Goal: Communication & Community: Answer question/provide support

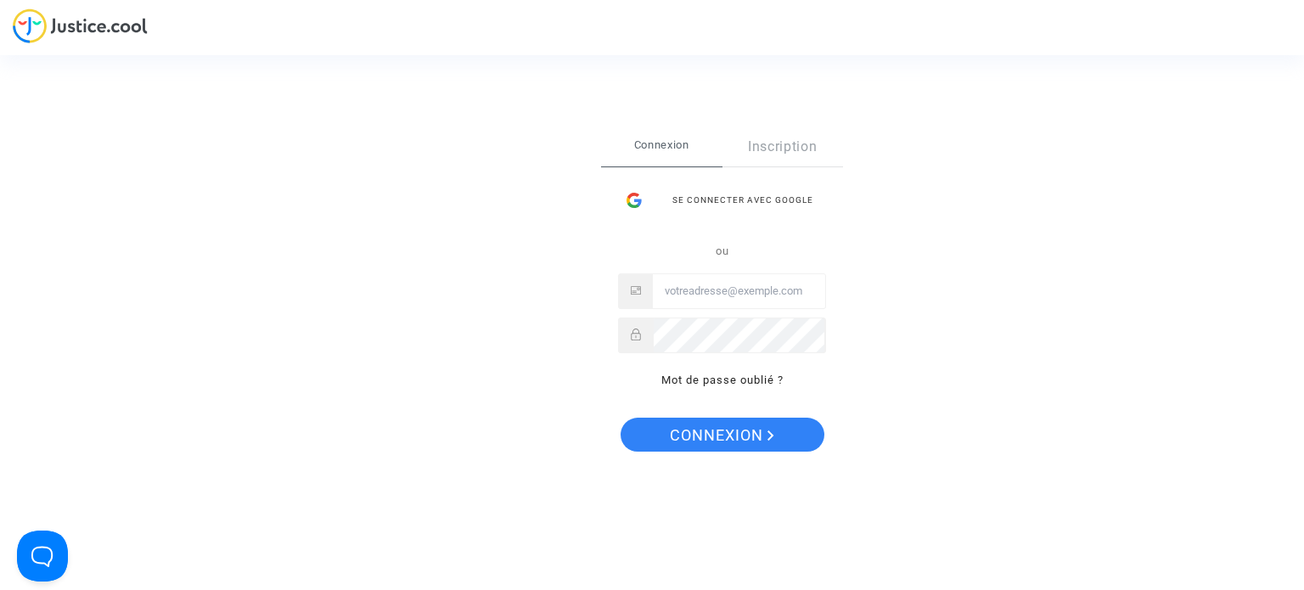
type input "[EMAIL_ADDRESS][DOMAIN_NAME]"
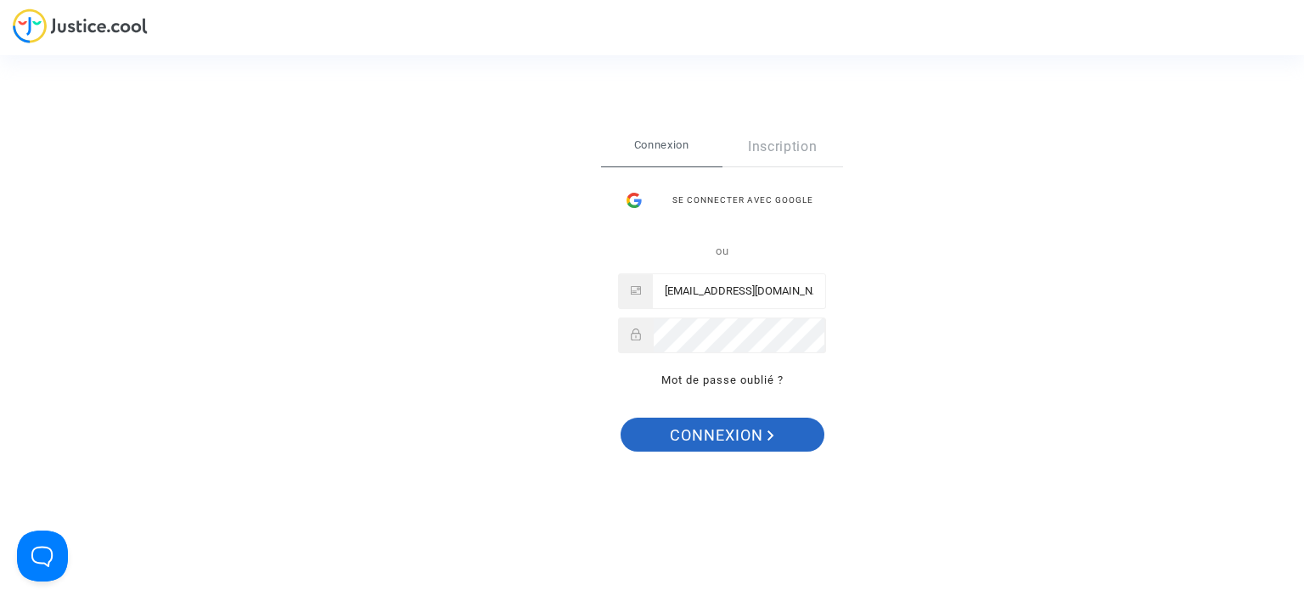
click at [767, 442] on span "Connexion" at bounding box center [722, 436] width 104 height 36
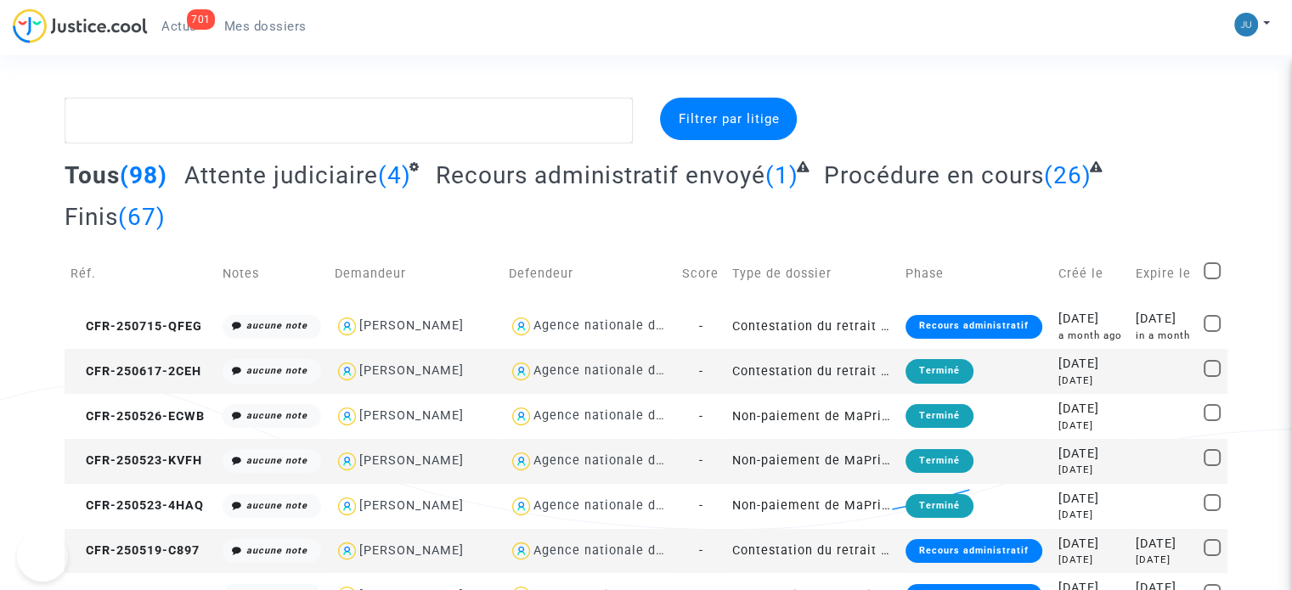
click at [62, 111] on div at bounding box center [349, 121] width 594 height 46
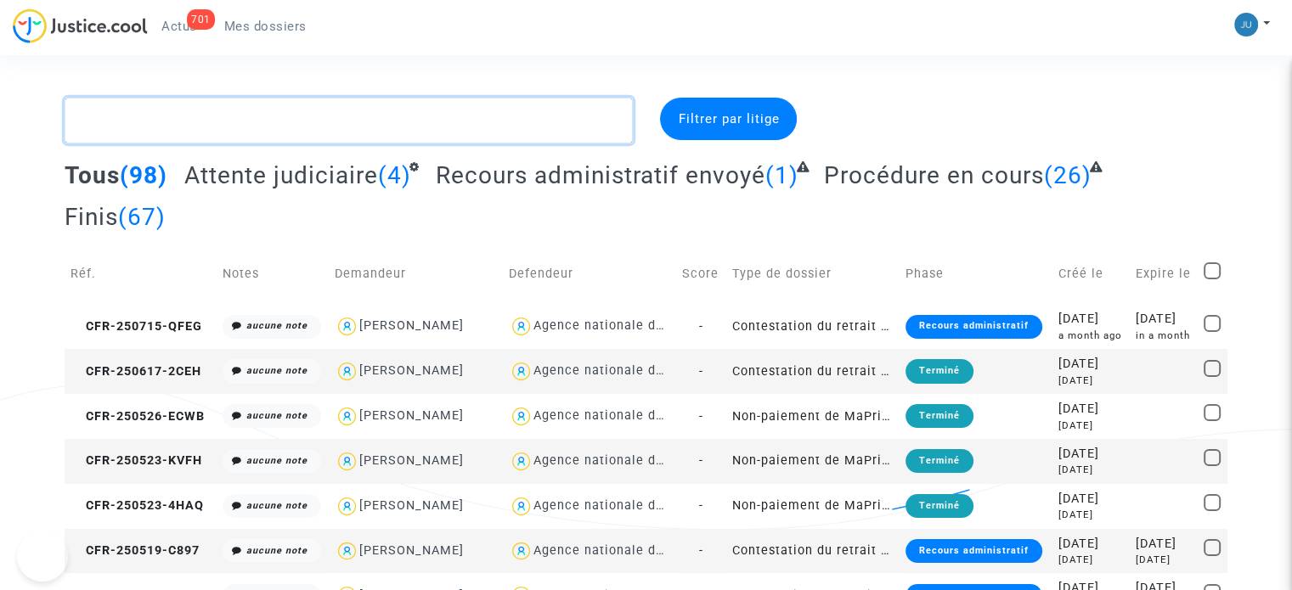
click at [118, 125] on textarea at bounding box center [349, 121] width 568 height 46
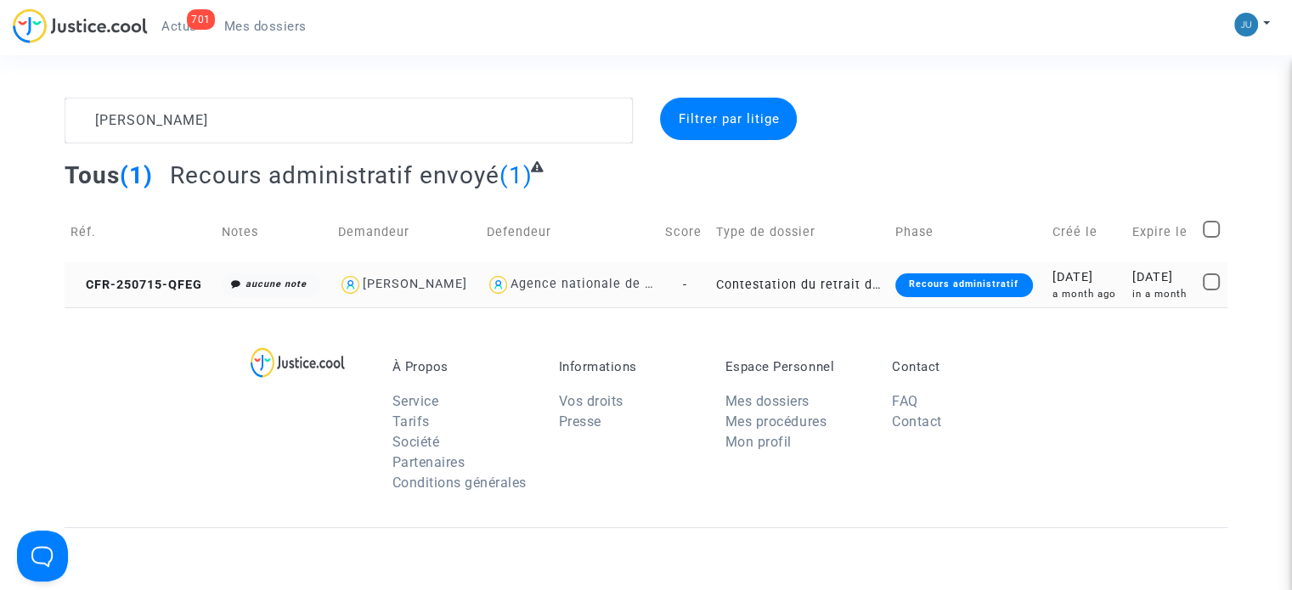
click at [434, 280] on div "[PERSON_NAME]" at bounding box center [415, 284] width 104 height 14
type textarea "[PERSON_NAME] @"[PERSON_NAME]" @"LFC & Pitcher Avocat""
drag, startPoint x: 941, startPoint y: 288, endPoint x: 934, endPoint y: 295, distance: 9.6
click at [941, 288] on div "Recours administratif" at bounding box center [963, 285] width 137 height 24
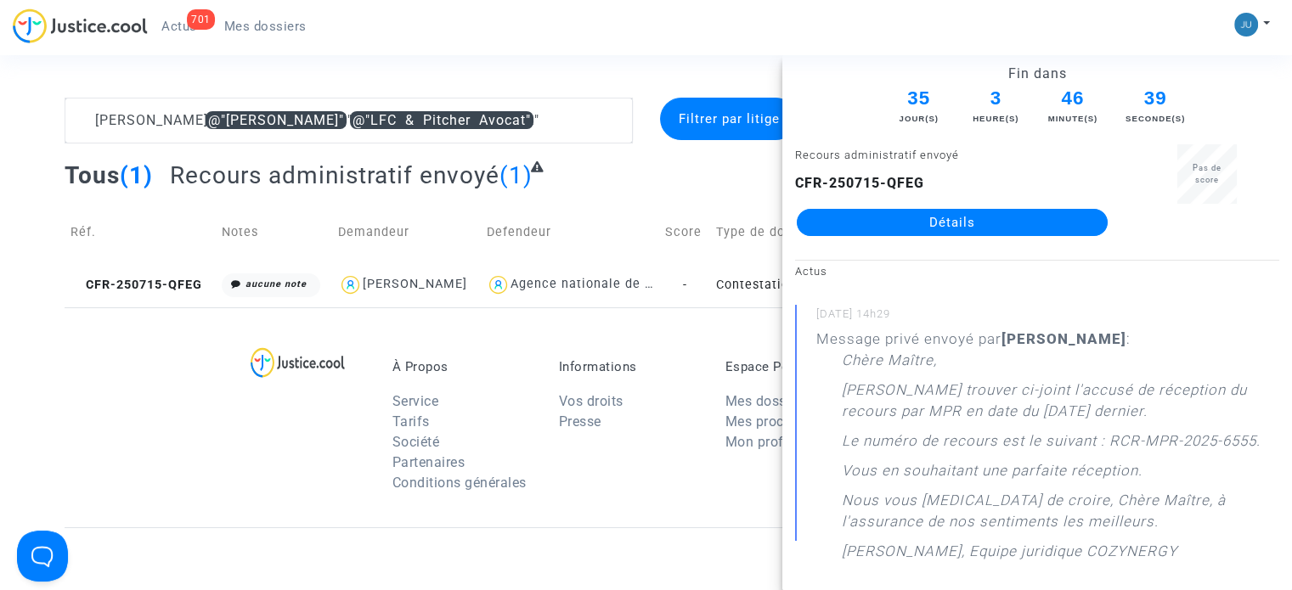
click at [920, 222] on link "Détails" at bounding box center [951, 222] width 311 height 27
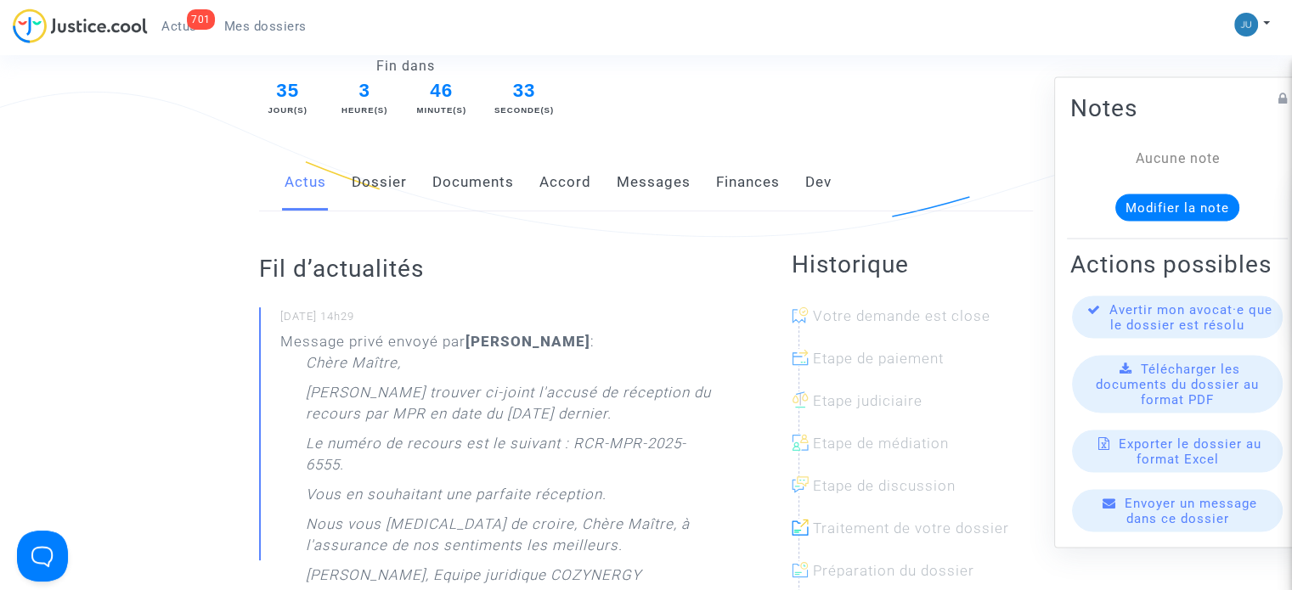
scroll to position [255, 0]
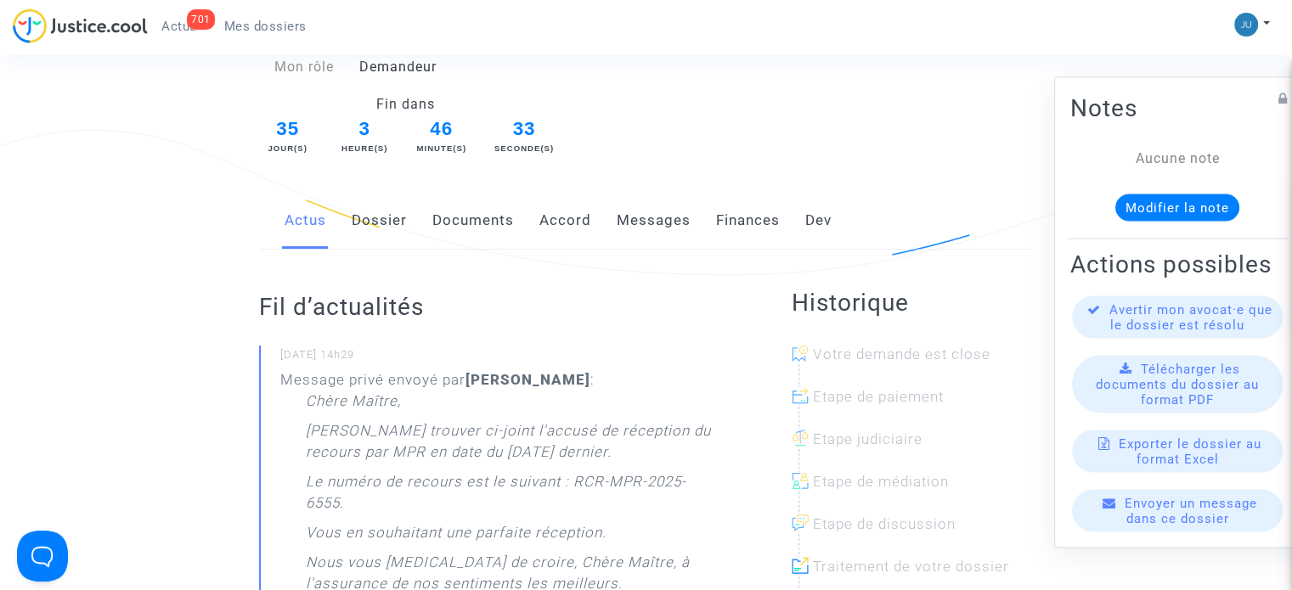
click at [482, 198] on link "Documents" at bounding box center [473, 221] width 82 height 56
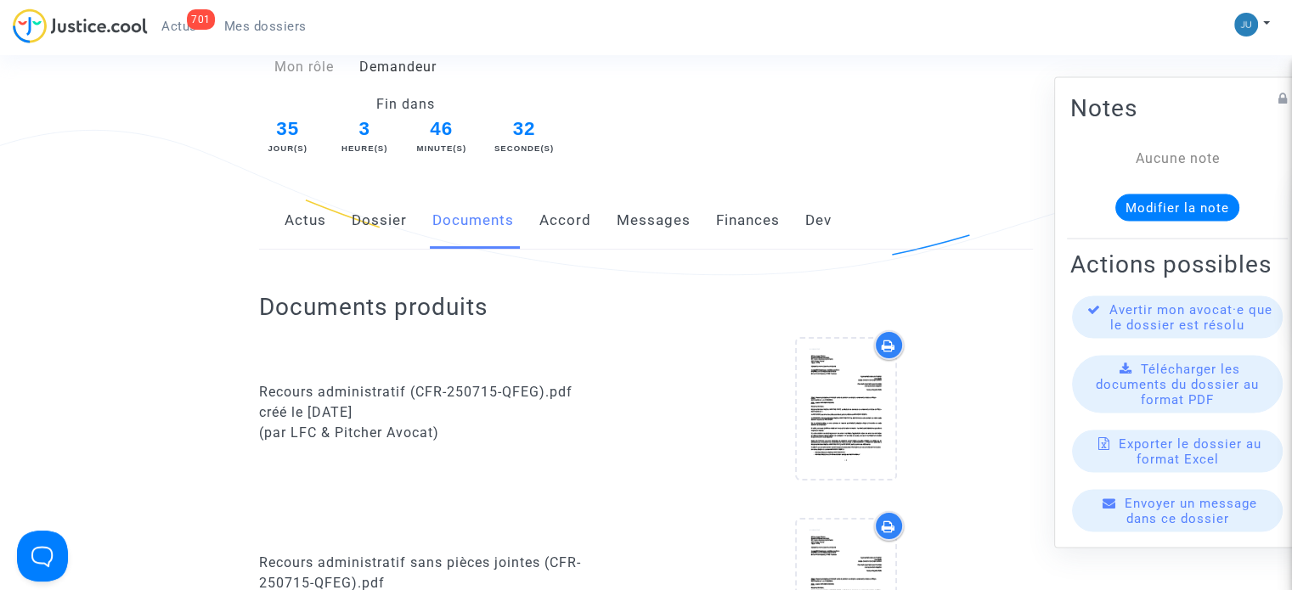
click at [584, 208] on link "Accord" at bounding box center [565, 221] width 52 height 56
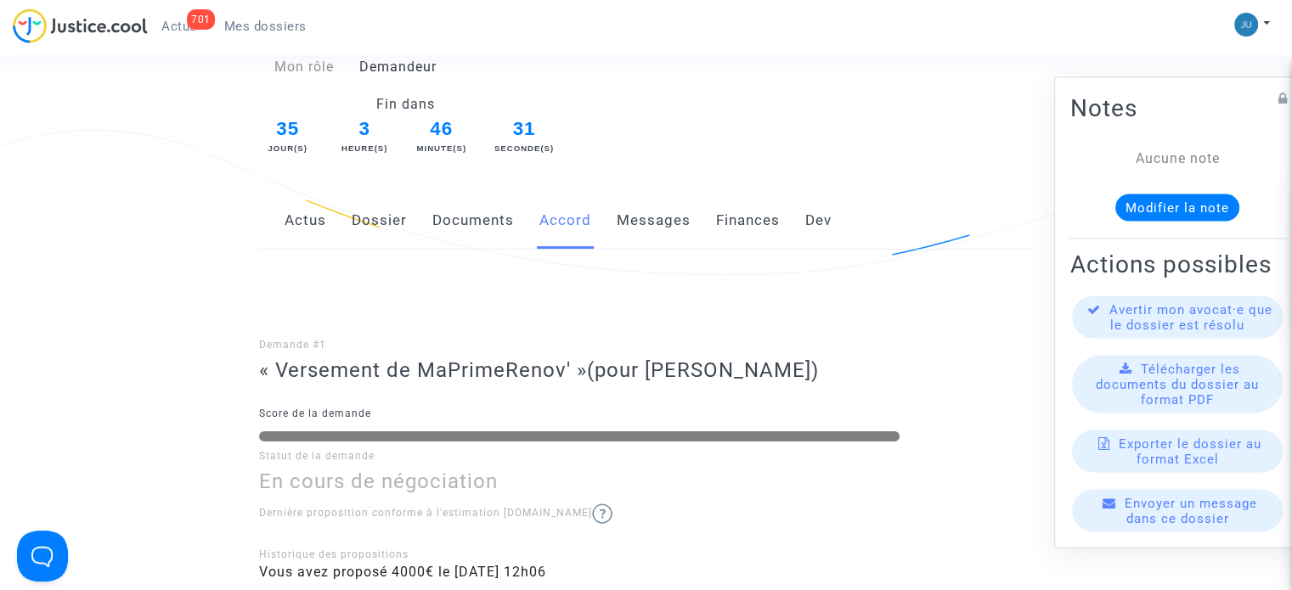
click at [656, 199] on link "Messages" at bounding box center [653, 221] width 74 height 56
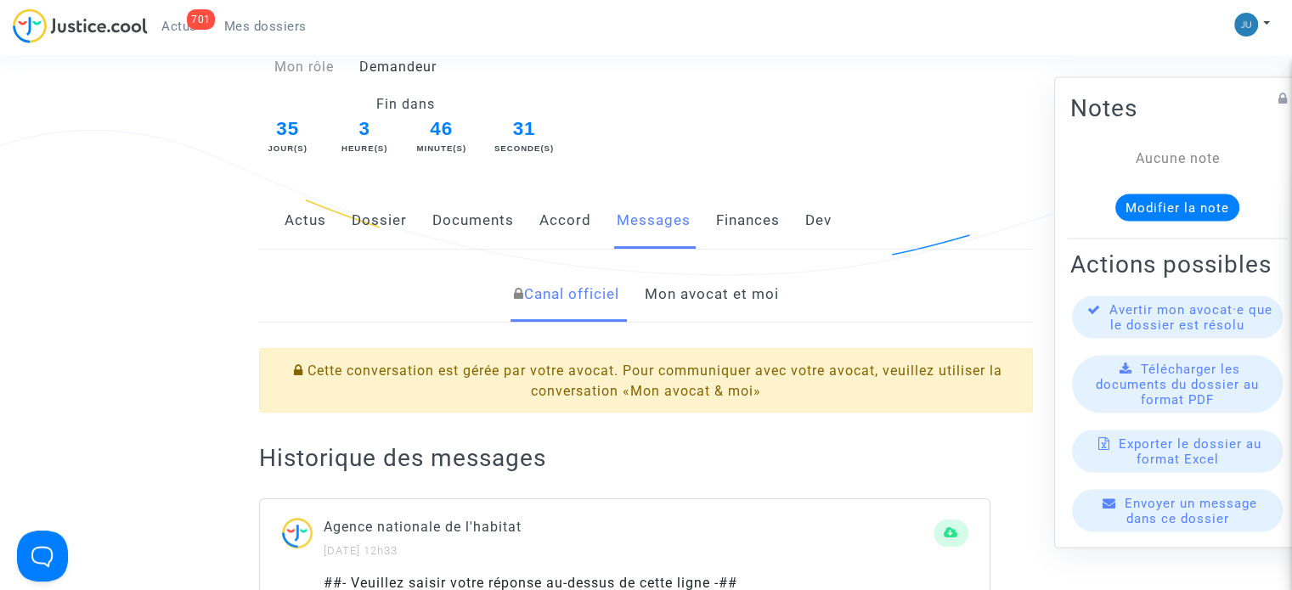
click at [716, 271] on link "Mon avocat et moi" at bounding box center [711, 295] width 134 height 56
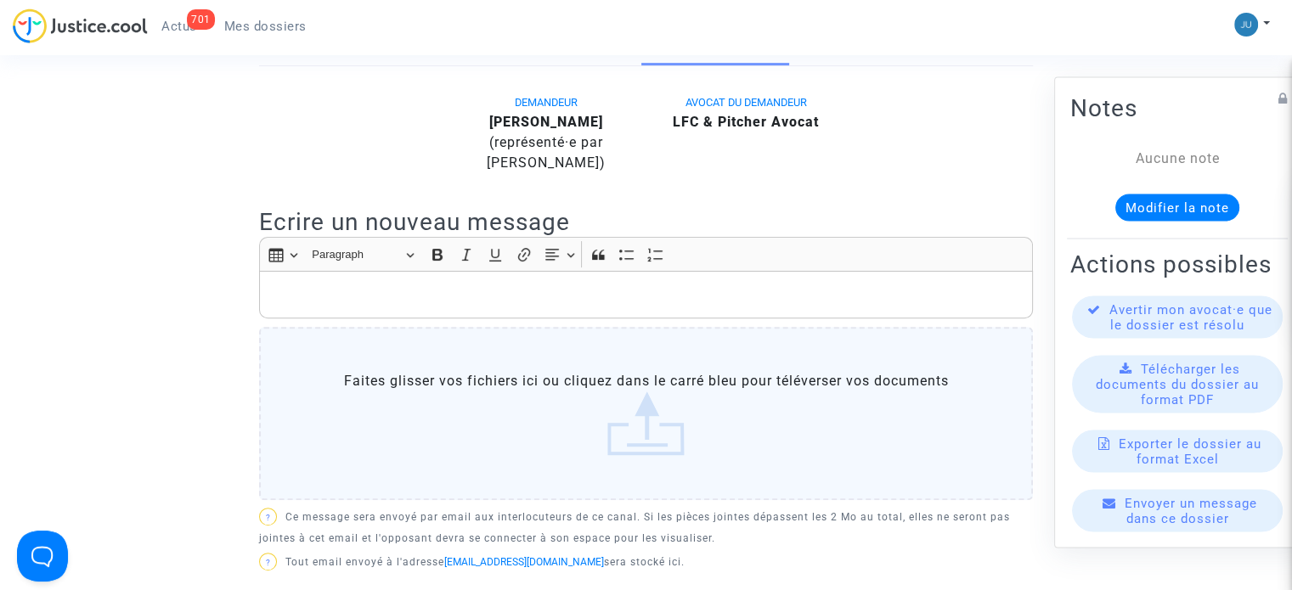
scroll to position [594, 0]
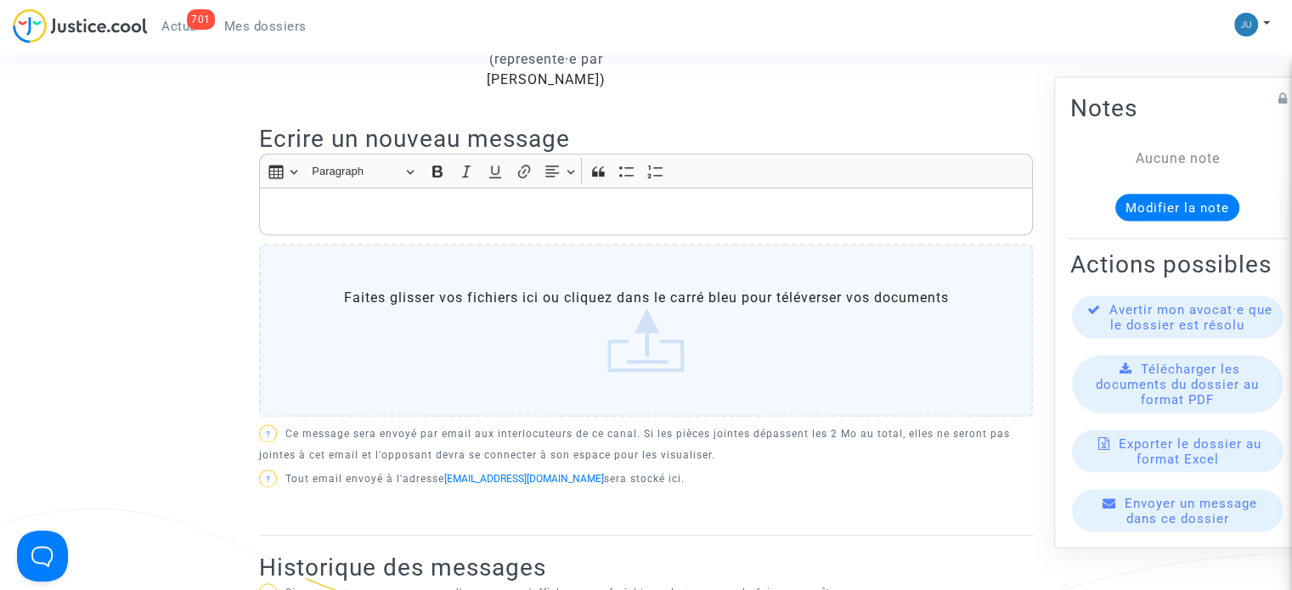
click at [458, 200] on p "Rich Text Editor, main" at bounding box center [646, 210] width 756 height 21
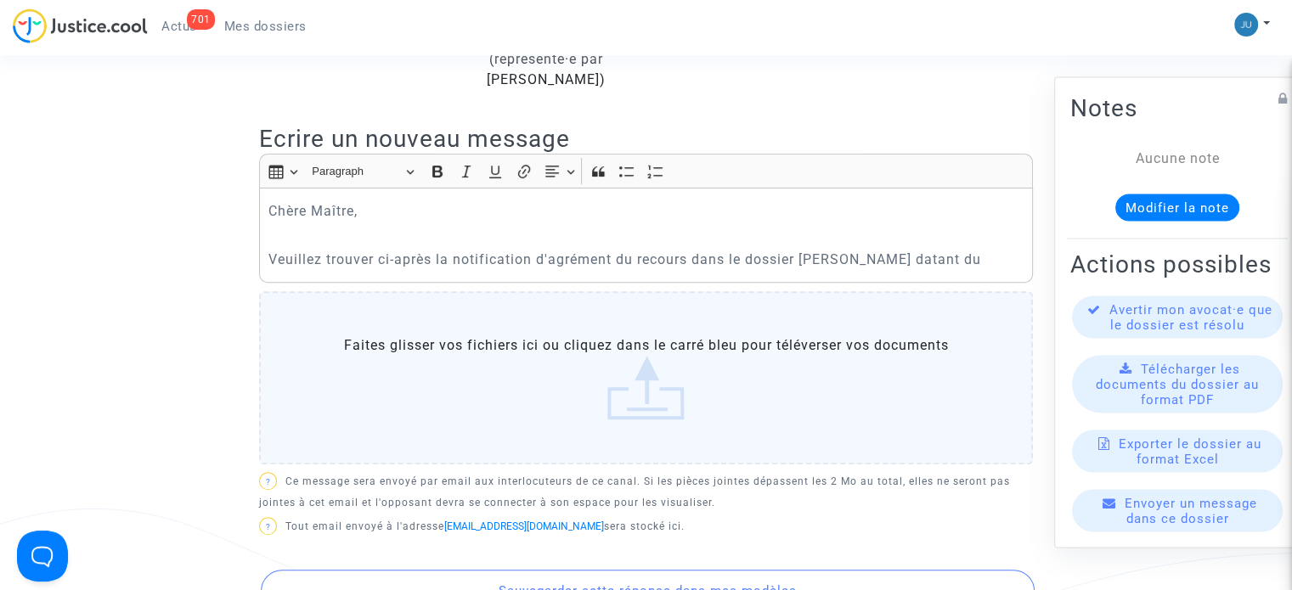
click at [953, 249] on p "Veuillez trouver ci-après la notification d'agrément du recours dans le dossier…" at bounding box center [646, 259] width 756 height 21
drag, startPoint x: 985, startPoint y: 239, endPoint x: 917, endPoint y: 239, distance: 67.9
click at [917, 249] on p "Veuillez trouver ci-après la notification d'agrément du recours dans le dossier…" at bounding box center [646, 259] width 756 height 21
drag, startPoint x: 729, startPoint y: 235, endPoint x: 696, endPoint y: 234, distance: 33.1
click at [696, 249] on p "[PERSON_NAME] trouver ci-après la notification d'agrément du recours dans le do…" at bounding box center [646, 259] width 756 height 21
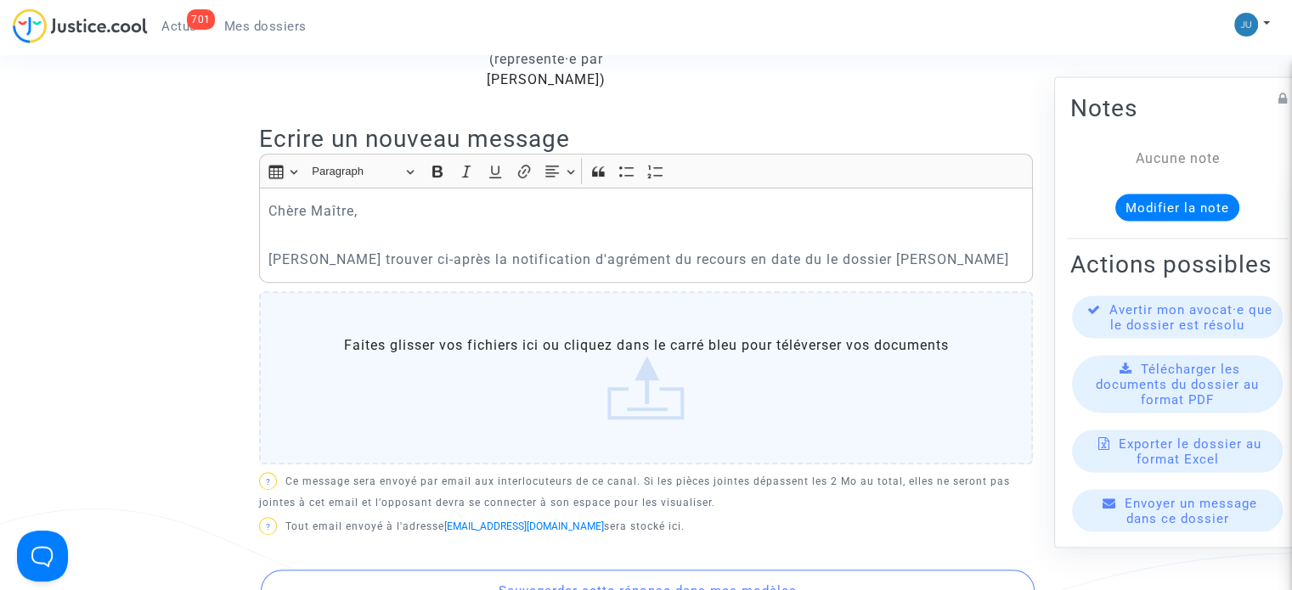
click at [763, 249] on p "[PERSON_NAME] trouver ci-après la notification d'agrément du recours en date du…" at bounding box center [646, 259] width 756 height 21
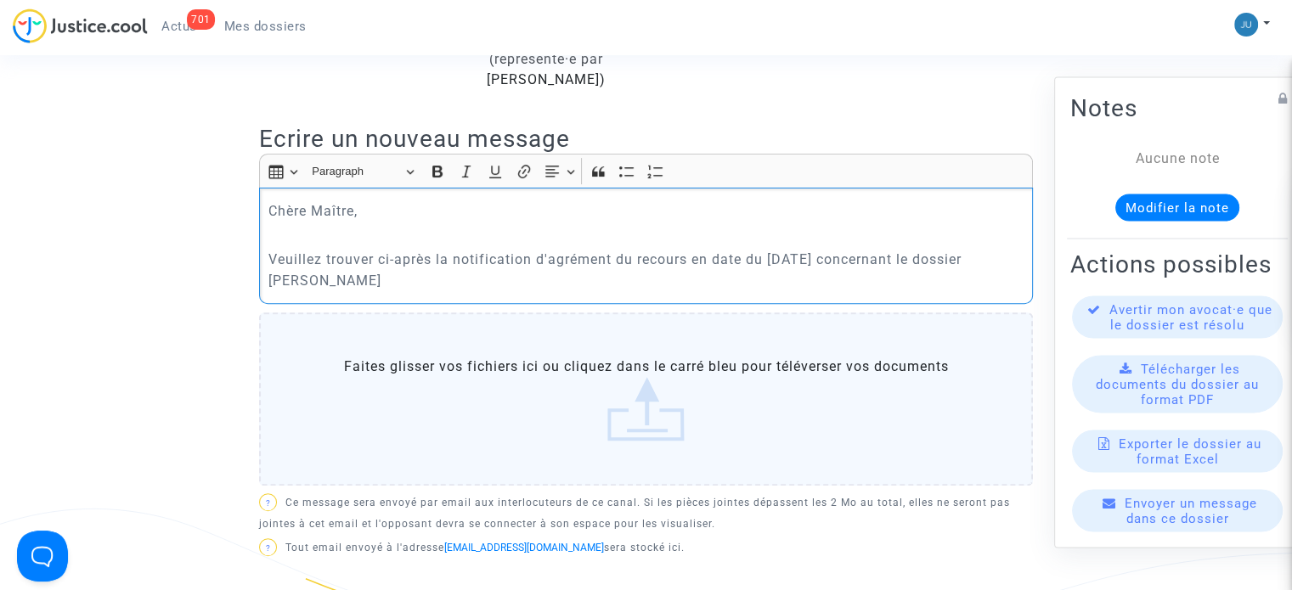
click at [380, 266] on p "Veuillez trouver ci-après la notification d'agrément du recours en date du [DAT…" at bounding box center [646, 270] width 756 height 42
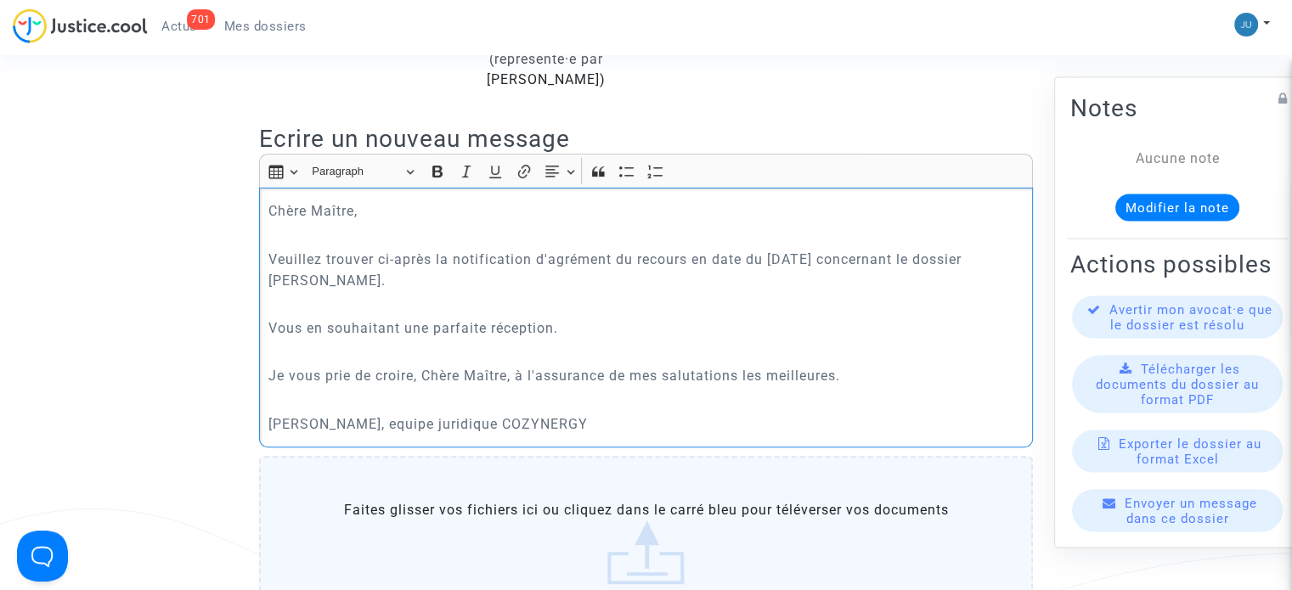
click at [427, 414] on p "[PERSON_NAME], equipe juridique COZYNERGY" at bounding box center [646, 424] width 756 height 21
drag, startPoint x: 623, startPoint y: 404, endPoint x: 424, endPoint y: 403, distance: 199.5
click at [425, 414] on p "[PERSON_NAME], Equipe juridique COZYNERGY" at bounding box center [646, 424] width 756 height 21
click at [440, 414] on p "[PERSON_NAME], Equipe juridique COZYNERGY" at bounding box center [646, 424] width 756 height 21
drag, startPoint x: 579, startPoint y: 401, endPoint x: 418, endPoint y: 400, distance: 161.3
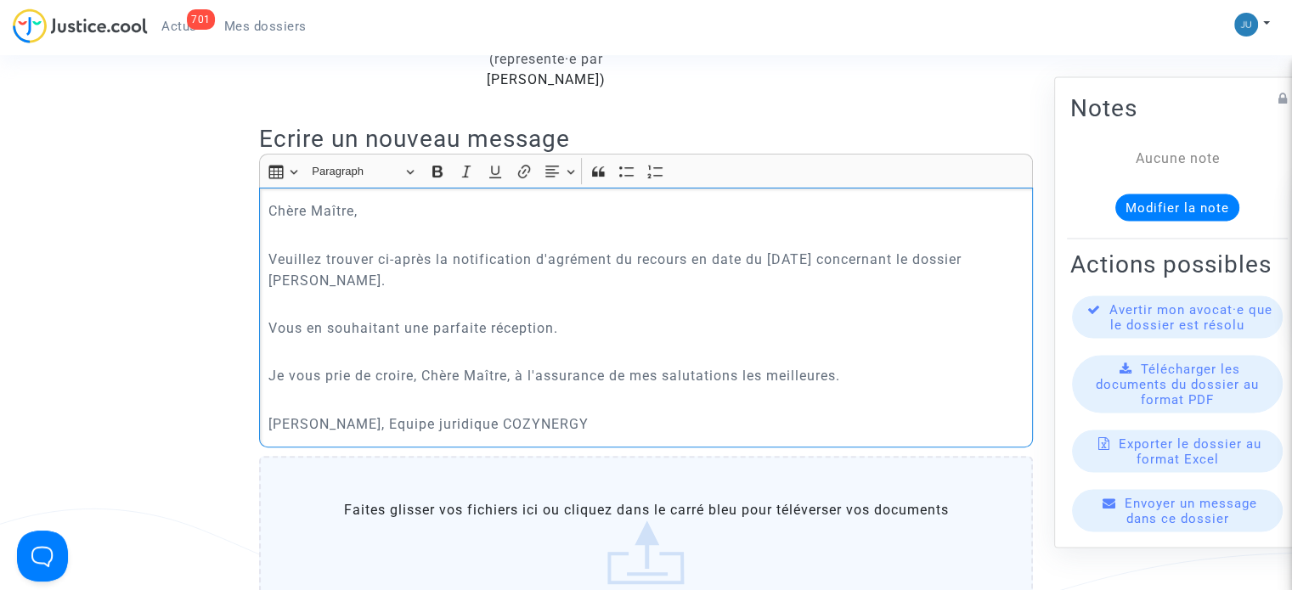
click at [418, 414] on p "[PERSON_NAME], Equipe juridique COZYNERGY" at bounding box center [646, 424] width 756 height 21
click at [465, 162] on button "Italic (CTRL+I) Italic" at bounding box center [465, 171] width 25 height 25
click at [650, 419] on div "Chère Maître, [PERSON_NAME] trouver ci-après la notification d'agrément du reco…" at bounding box center [646, 318] width 774 height 260
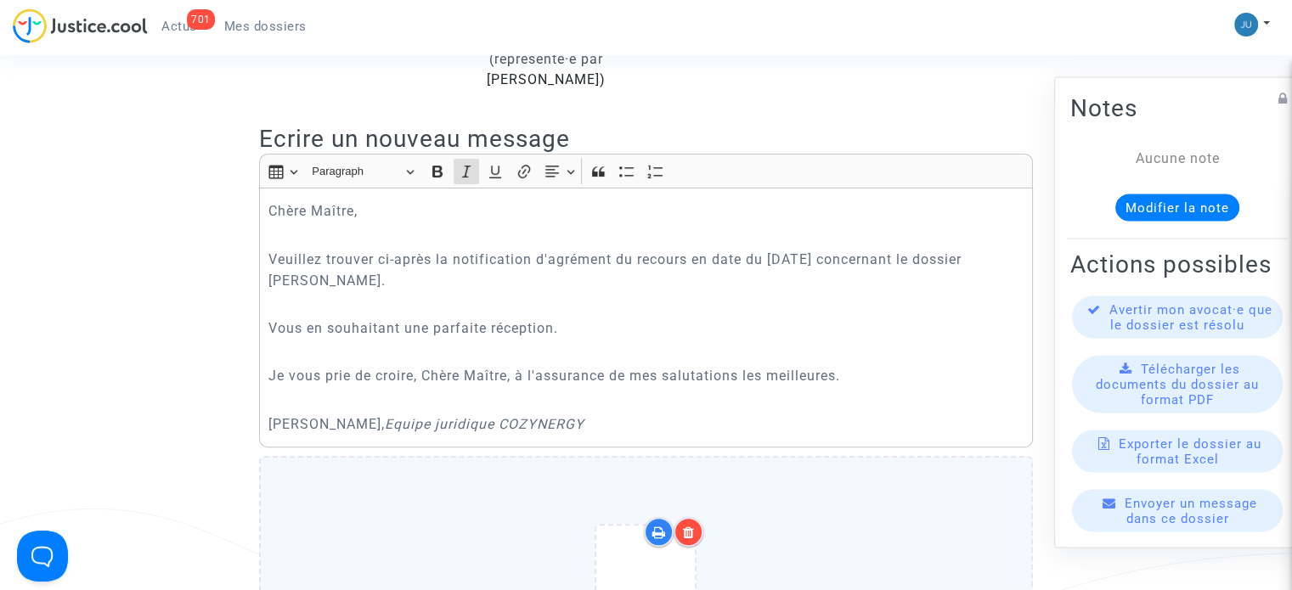
click at [695, 341] on p "Rich Text Editor, main" at bounding box center [646, 351] width 756 height 21
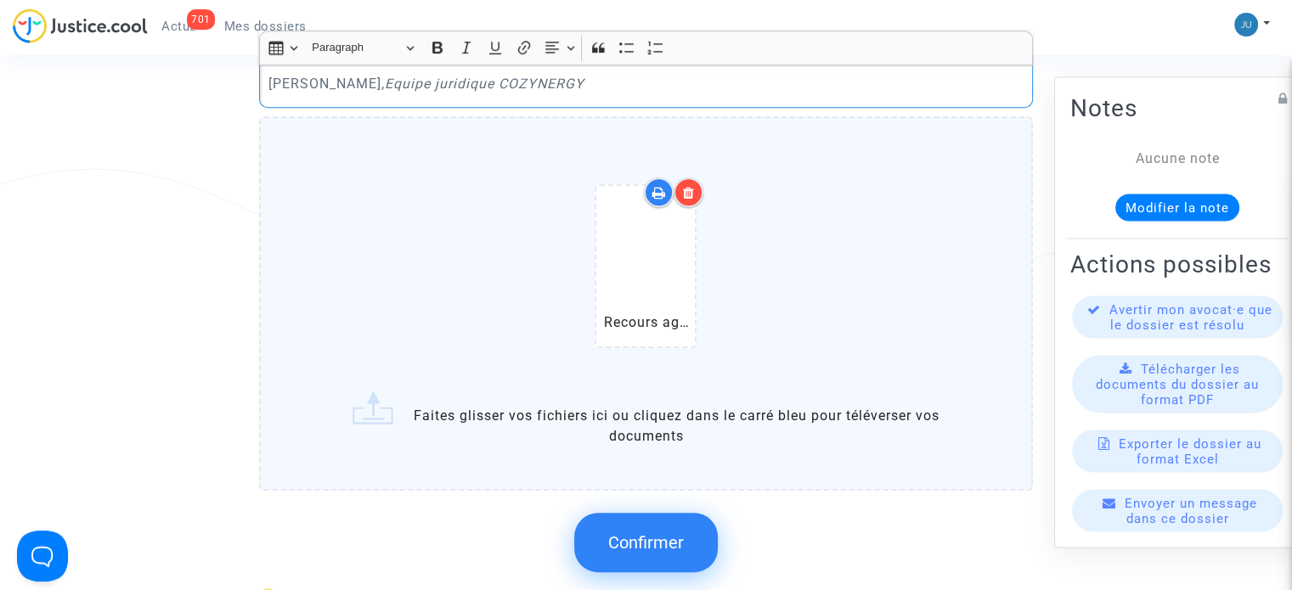
scroll to position [1019, 0]
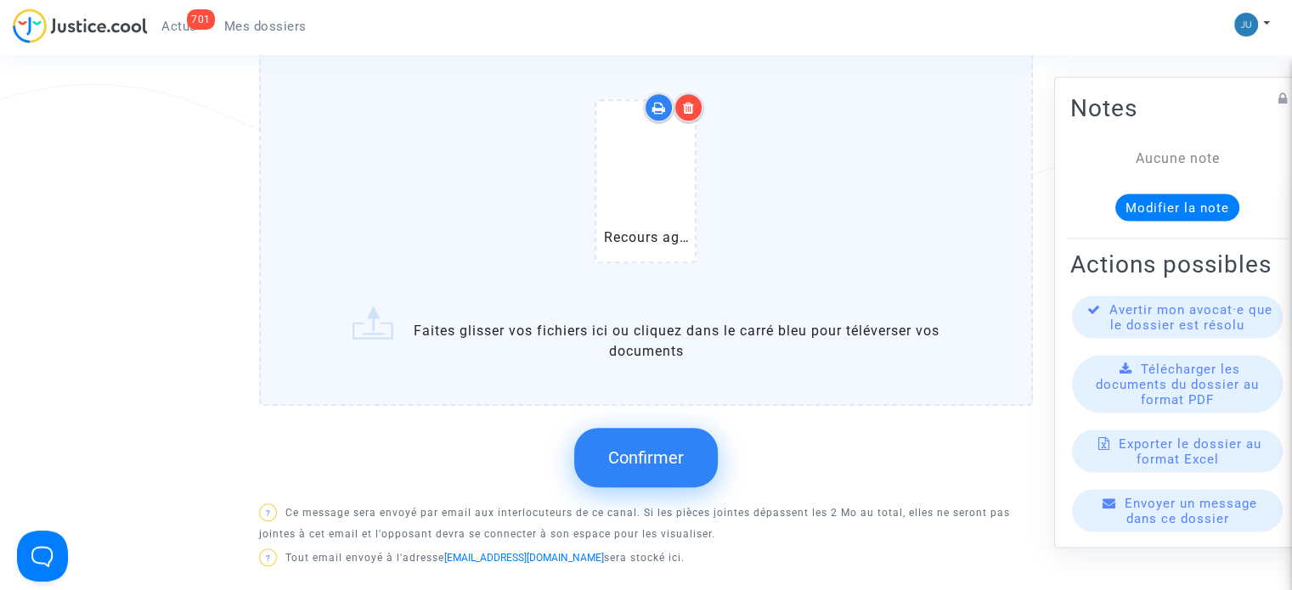
click at [594, 428] on button "Confirmer" at bounding box center [646, 457] width 144 height 59
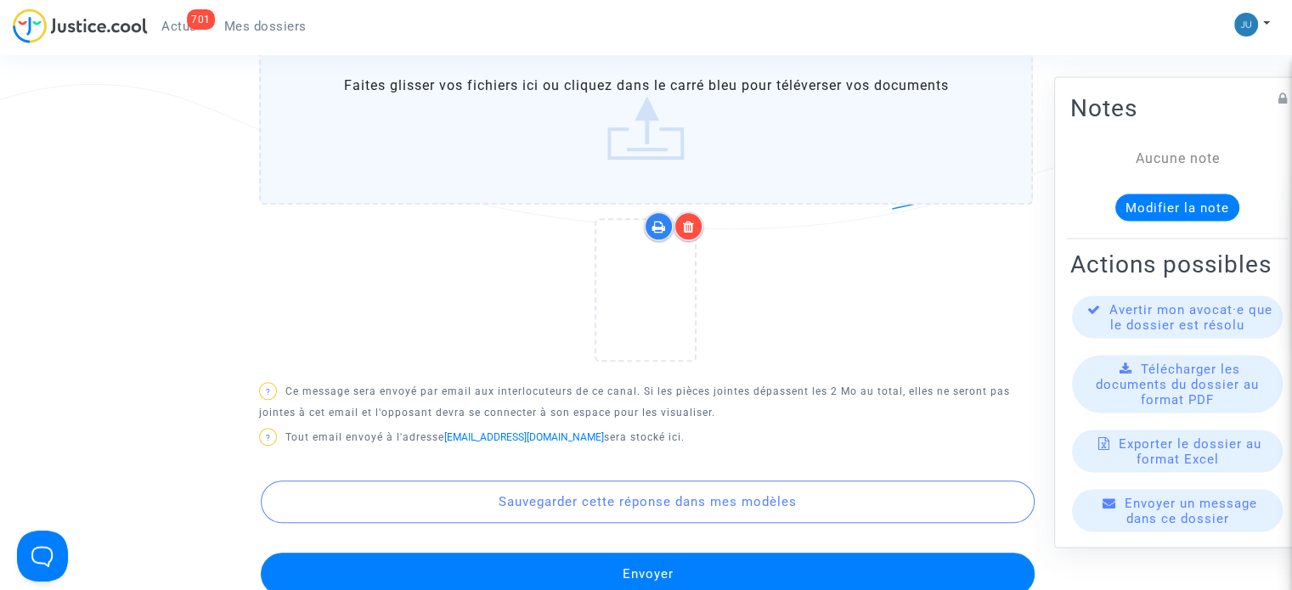
click at [619, 553] on button "Envoyer" at bounding box center [648, 574] width 774 height 42
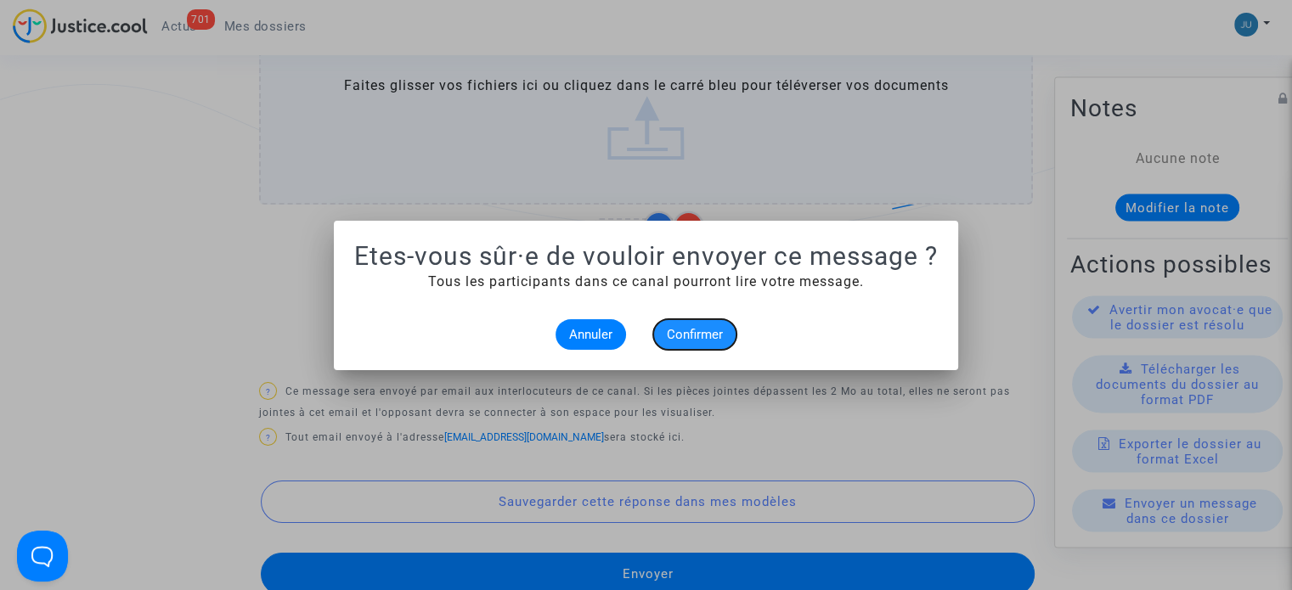
click at [726, 329] on button "Confirmer" at bounding box center [694, 334] width 83 height 31
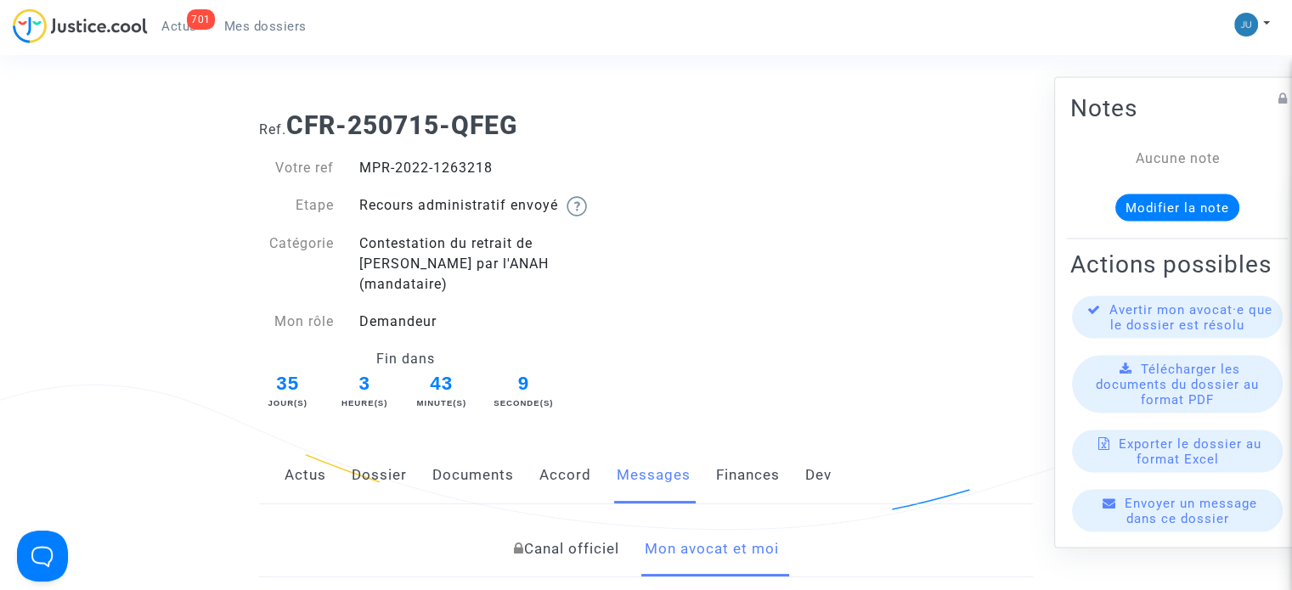
drag, startPoint x: 271, startPoint y: 29, endPoint x: 291, endPoint y: 67, distance: 43.3
click at [272, 29] on span "Mes dossiers" at bounding box center [265, 26] width 82 height 15
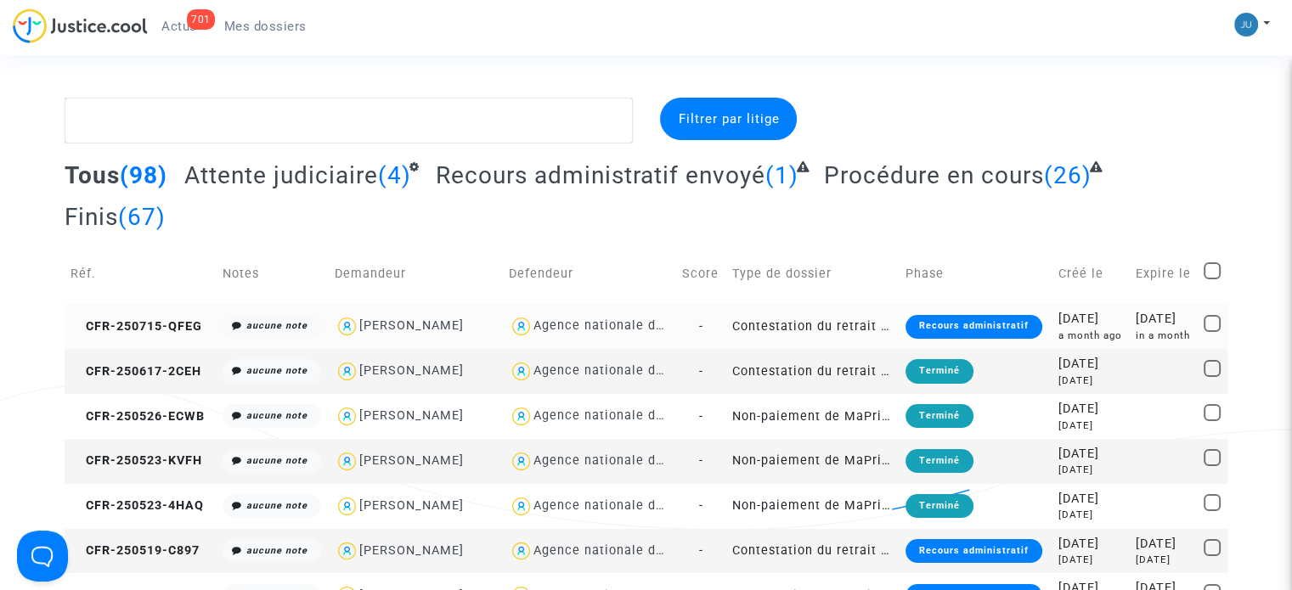
click at [409, 330] on div "[PERSON_NAME]" at bounding box center [411, 325] width 104 height 14
type textarea "@"[PERSON_NAME]" @"LFC & Pitcher Avocat""
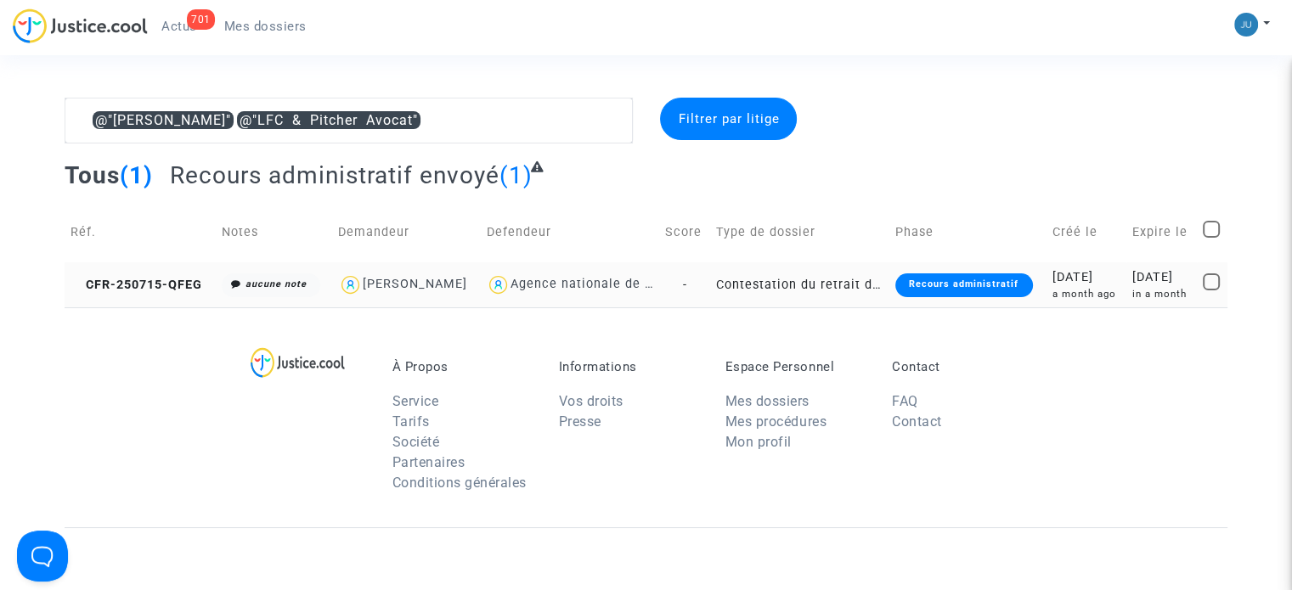
click at [467, 285] on div "[PERSON_NAME]" at bounding box center [415, 284] width 104 height 14
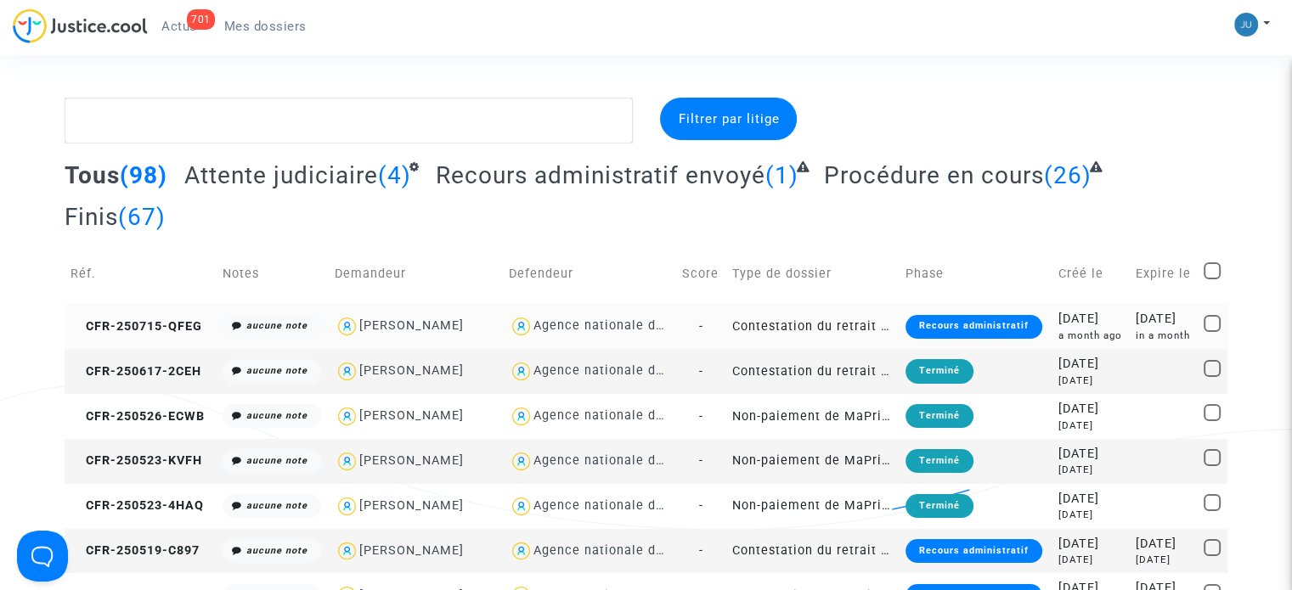
click at [948, 319] on div "Recours administratif" at bounding box center [973, 327] width 137 height 24
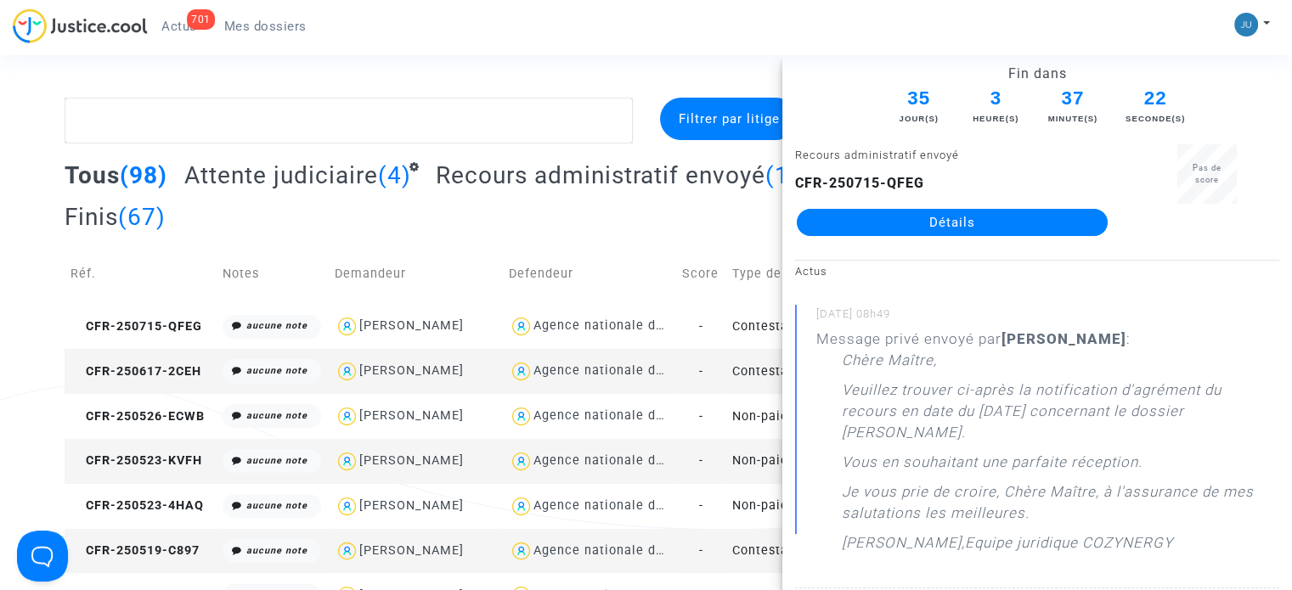
click at [951, 226] on link "Détails" at bounding box center [951, 222] width 311 height 27
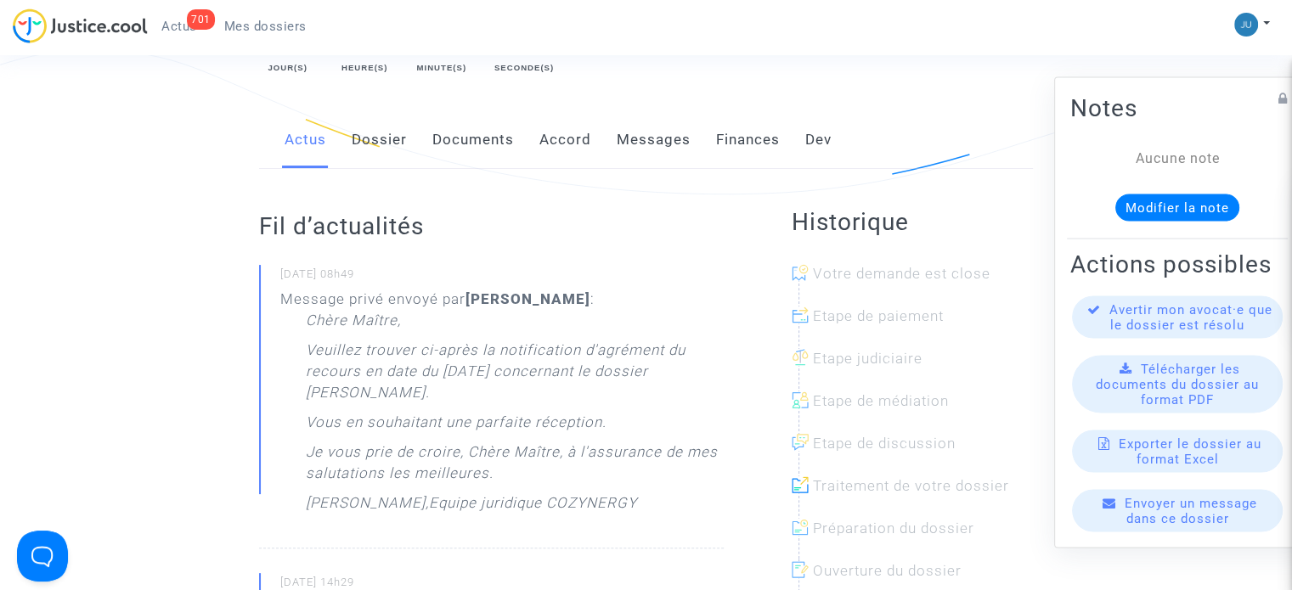
scroll to position [340, 0]
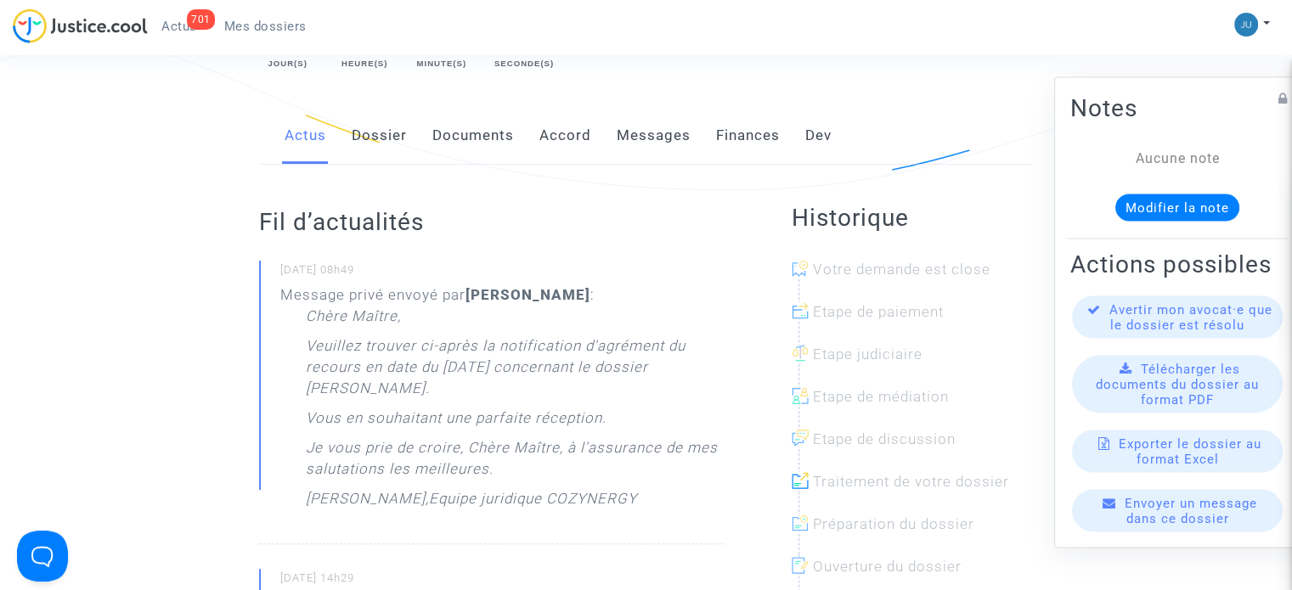
drag, startPoint x: 652, startPoint y: 478, endPoint x: 308, endPoint y: 305, distance: 385.1
click at [308, 306] on div "Chère Maître, [PERSON_NAME] trouver ci-après la notification d'agrément du reco…" at bounding box center [515, 412] width 418 height 212
copy div "Chère Maître, [PERSON_NAME] trouver ci-après la notification d'agrément du reco…"
click at [271, 15] on link "Mes dossiers" at bounding box center [266, 26] width 110 height 25
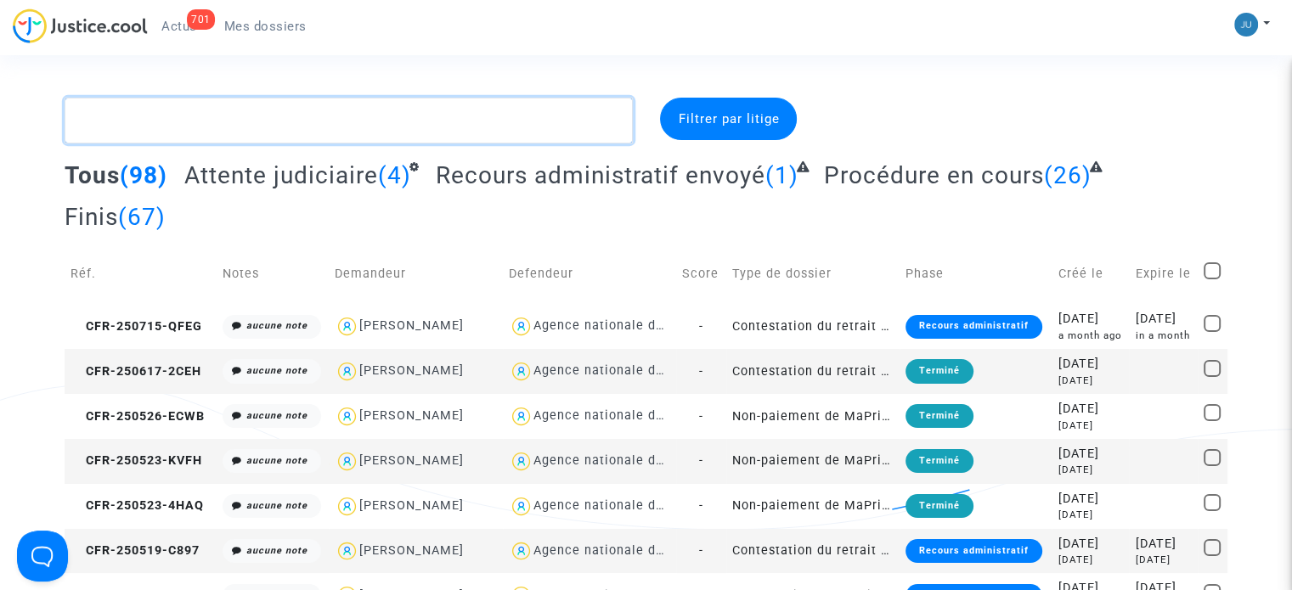
click at [238, 121] on textarea at bounding box center [349, 121] width 568 height 46
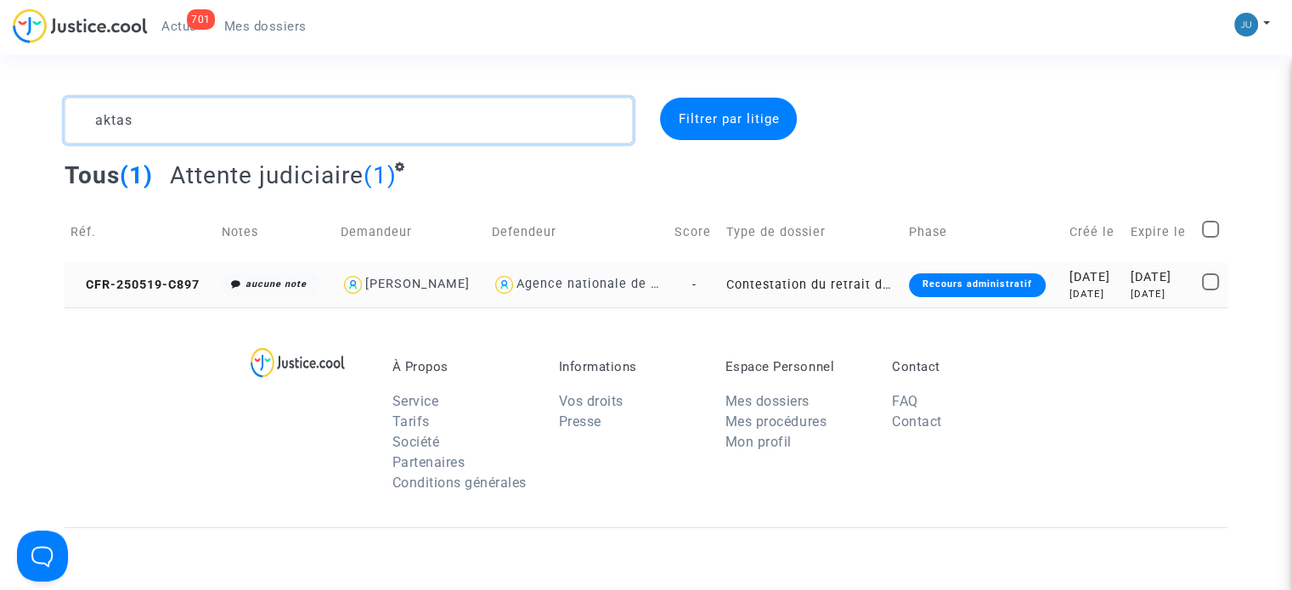
type textarea "aktas"
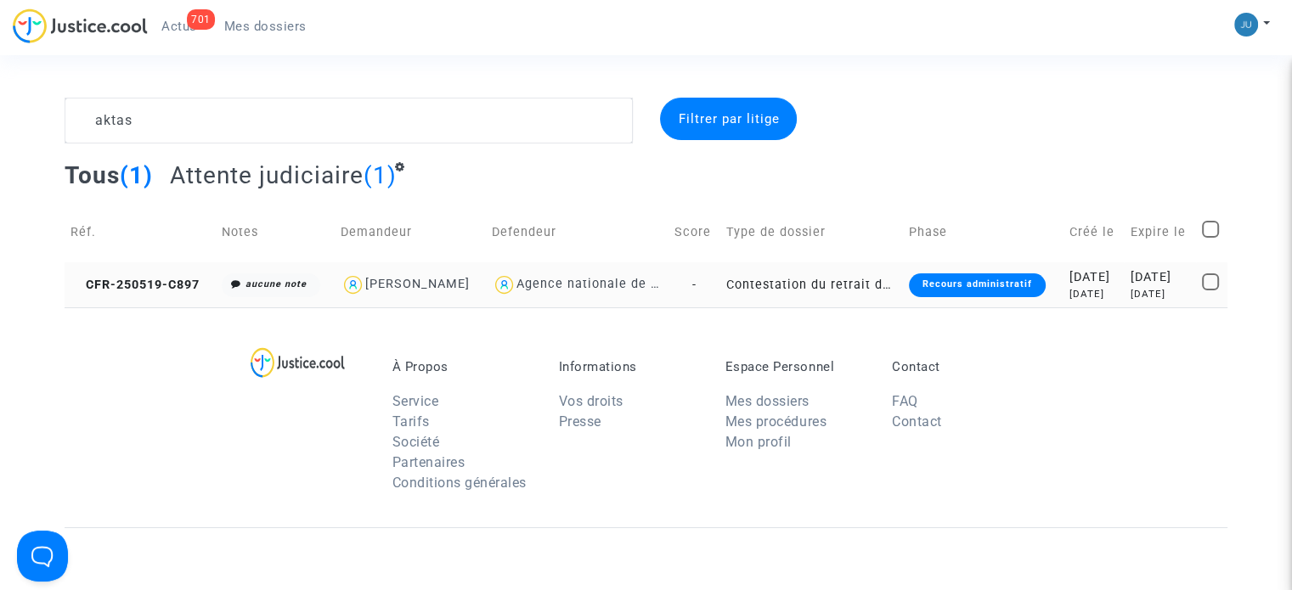
click at [931, 284] on div "Recours administratif" at bounding box center [977, 285] width 137 height 24
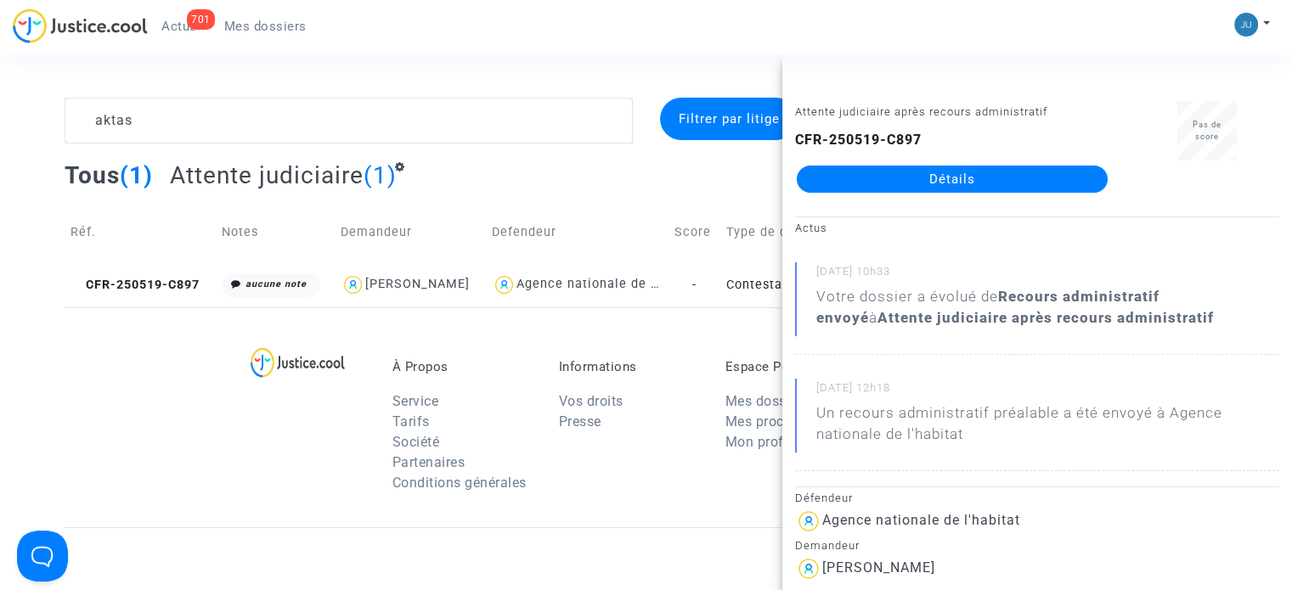
click at [961, 176] on link "Détails" at bounding box center [951, 179] width 311 height 27
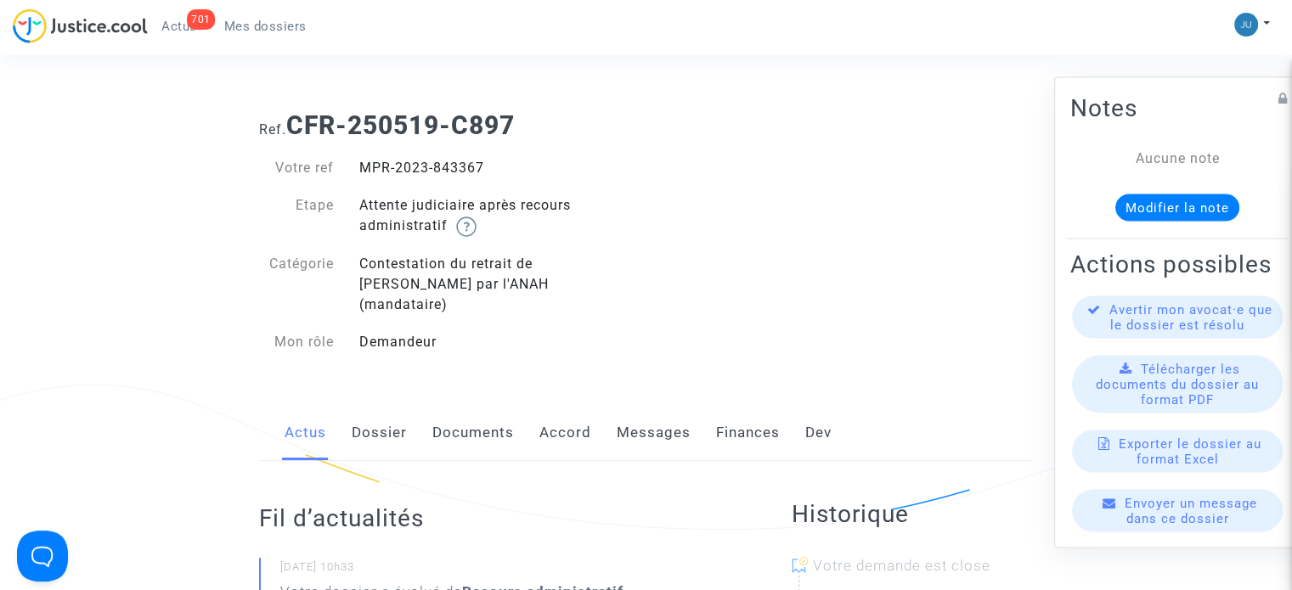
click at [635, 407] on link "Messages" at bounding box center [653, 433] width 74 height 56
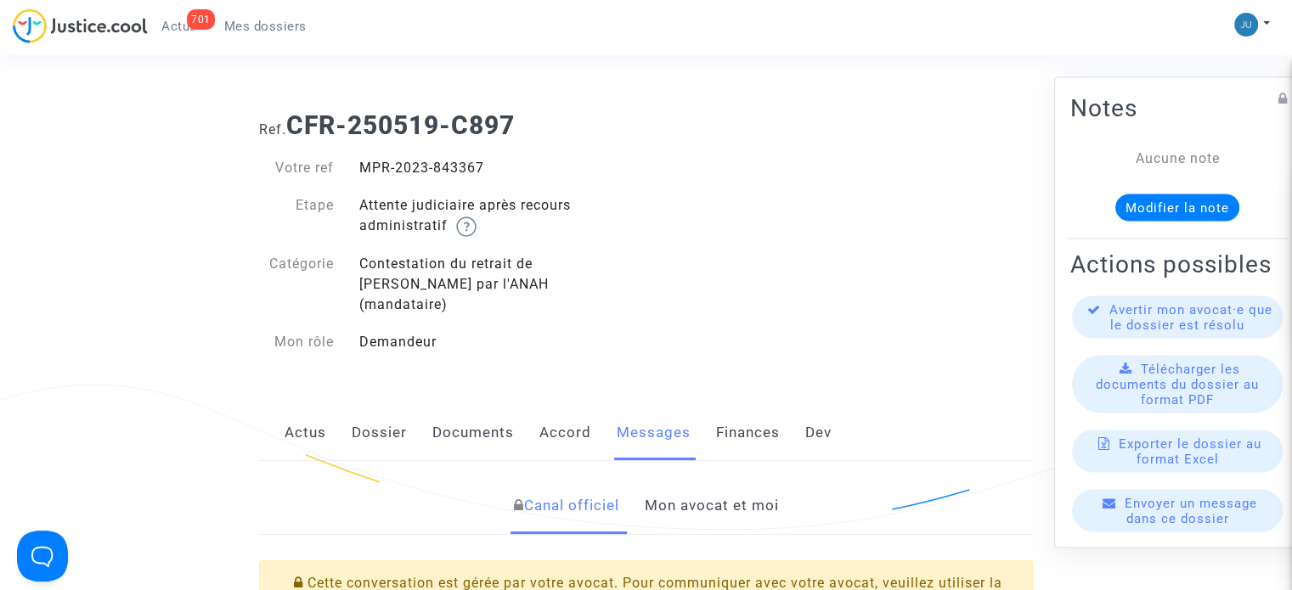
scroll to position [255, 0]
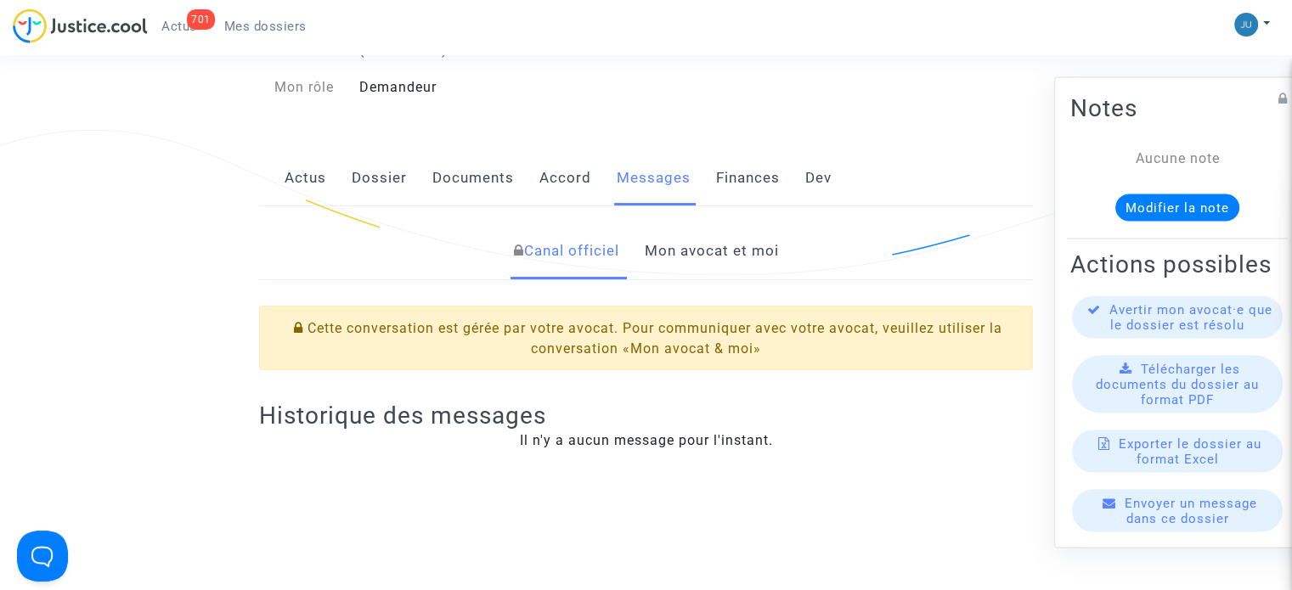
click at [737, 223] on link "Mon avocat et moi" at bounding box center [711, 251] width 134 height 56
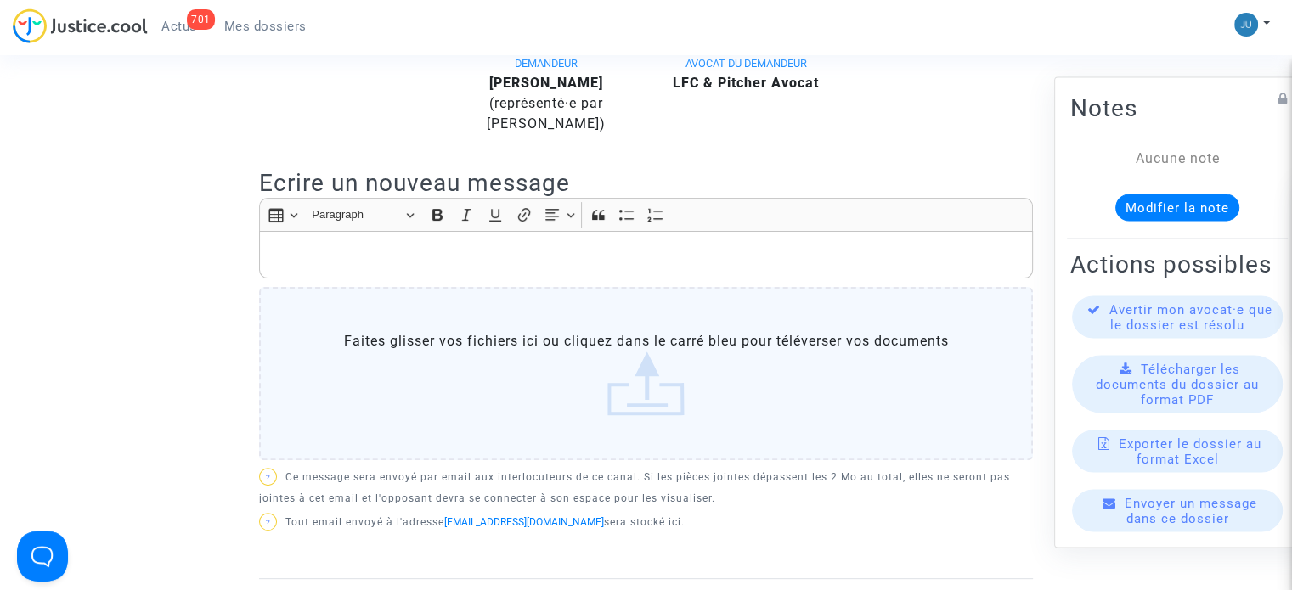
scroll to position [509, 0]
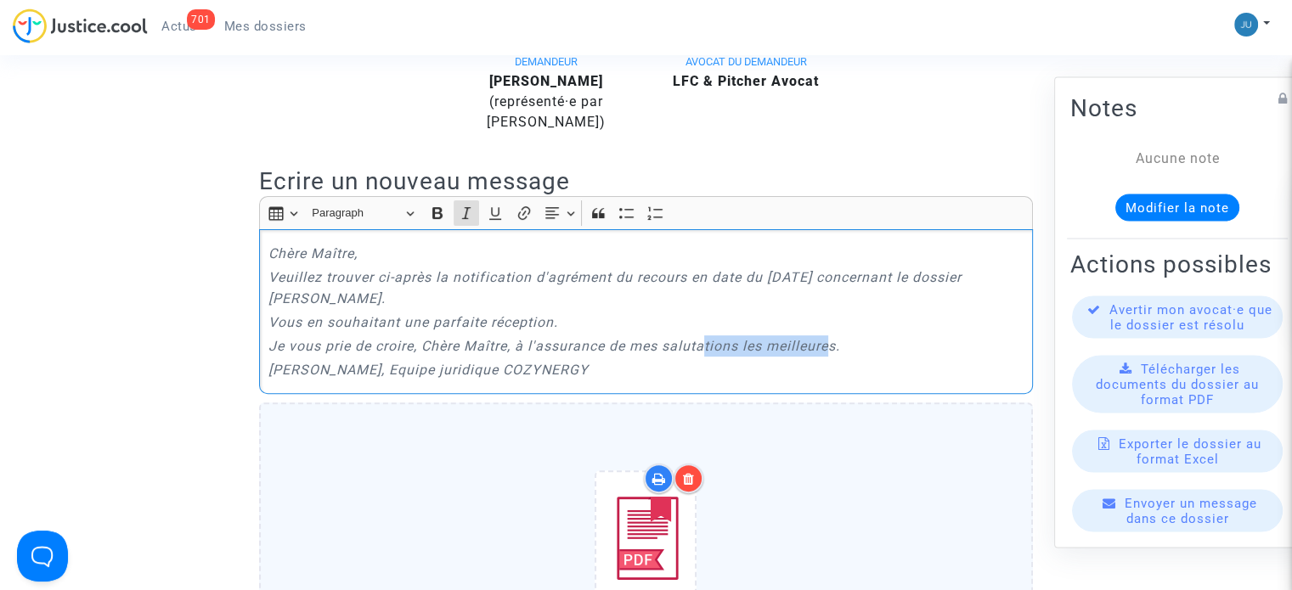
drag, startPoint x: 835, startPoint y: 333, endPoint x: 709, endPoint y: 333, distance: 125.7
click at [709, 335] on p "Je vous prie de croire, Chère Maître, à l'assurance de mes salutations les meil…" at bounding box center [646, 345] width 756 height 21
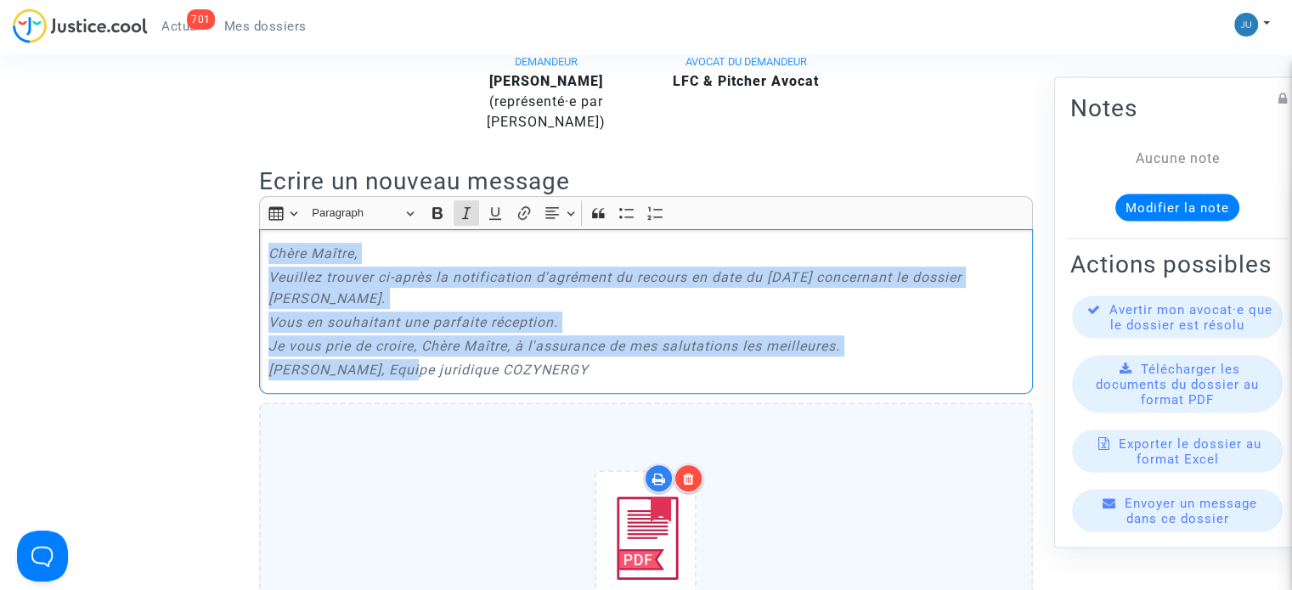
drag, startPoint x: 416, startPoint y: 352, endPoint x: 391, endPoint y: 217, distance: 137.4
click at [265, 229] on div "Chère Maître, [PERSON_NAME] trouver ci-après la notification d'agrément du reco…" at bounding box center [646, 311] width 774 height 165
drag, startPoint x: 460, startPoint y: 189, endPoint x: 457, endPoint y: 199, distance: 10.7
click at [462, 205] on icon "Editor toolbar" at bounding box center [466, 213] width 17 height 17
drag, startPoint x: 622, startPoint y: 250, endPoint x: 641, endPoint y: 251, distance: 19.5
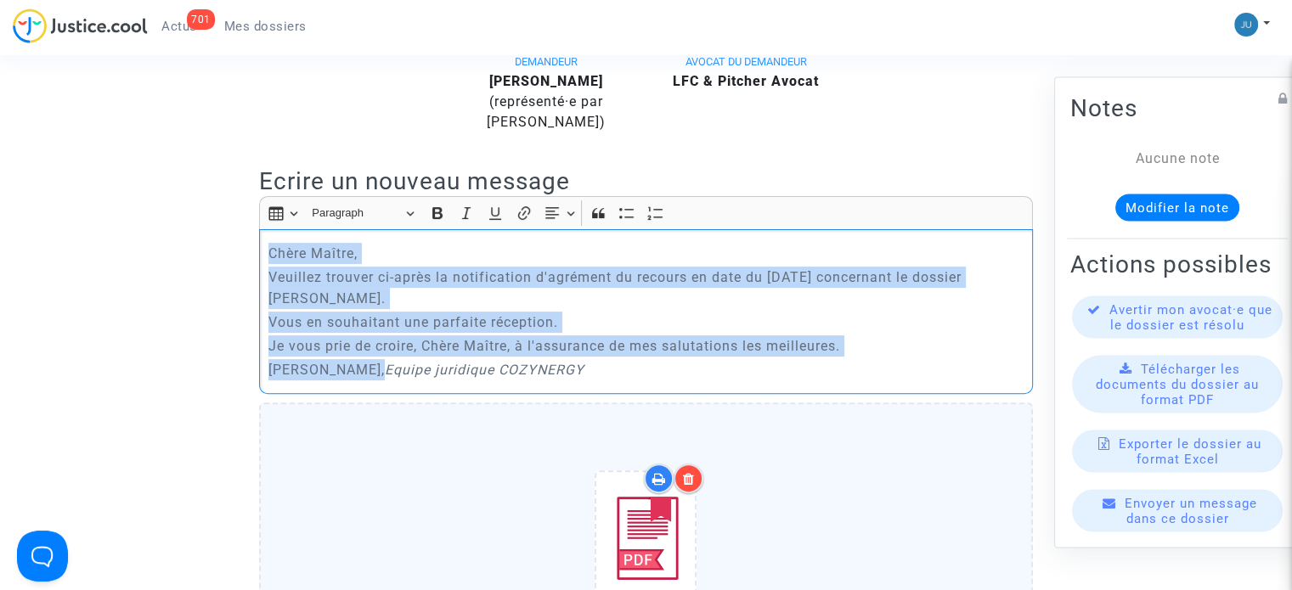
click at [622, 267] on p "Veuillez trouver ci-après la notification d'agrément du recours en date du [DAT…" at bounding box center [646, 288] width 756 height 42
click at [838, 267] on p "Veuillez trouver ci-après la notification d'agrément du recours en date du [DAT…" at bounding box center [646, 288] width 756 height 42
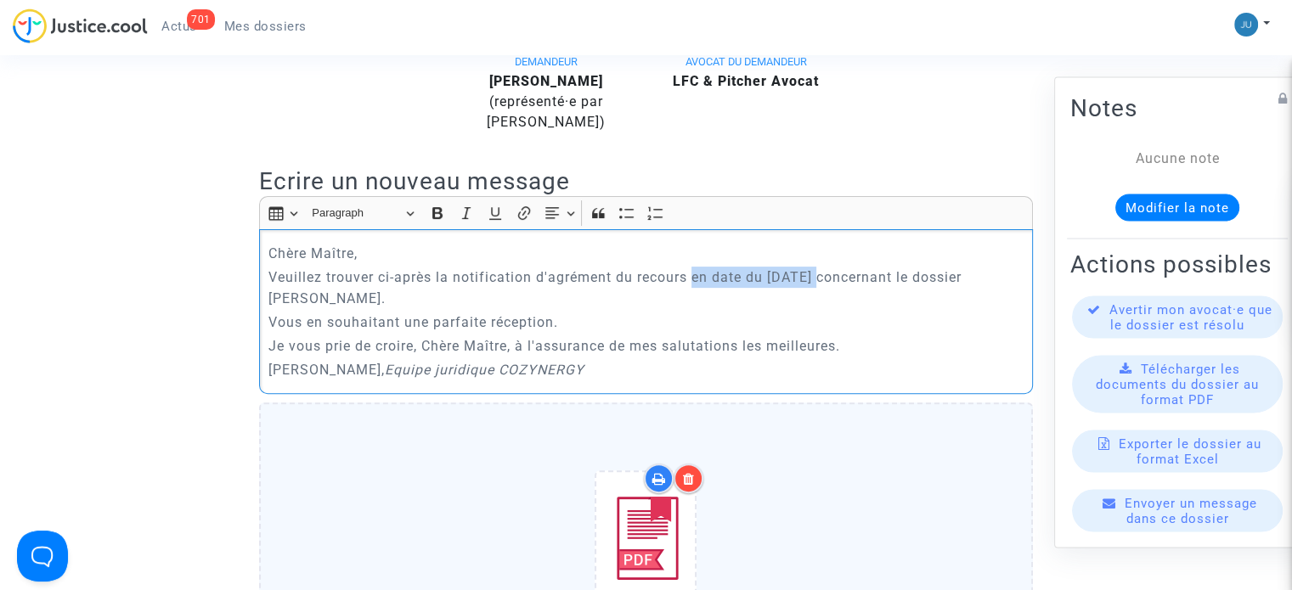
drag, startPoint x: 820, startPoint y: 255, endPoint x: 692, endPoint y: 257, distance: 128.2
click at [693, 267] on p "Veuillez trouver ci-après la notification d'agrément du recours en date du [DAT…" at bounding box center [646, 288] width 756 height 42
drag, startPoint x: 378, startPoint y: 274, endPoint x: 256, endPoint y: 273, distance: 121.4
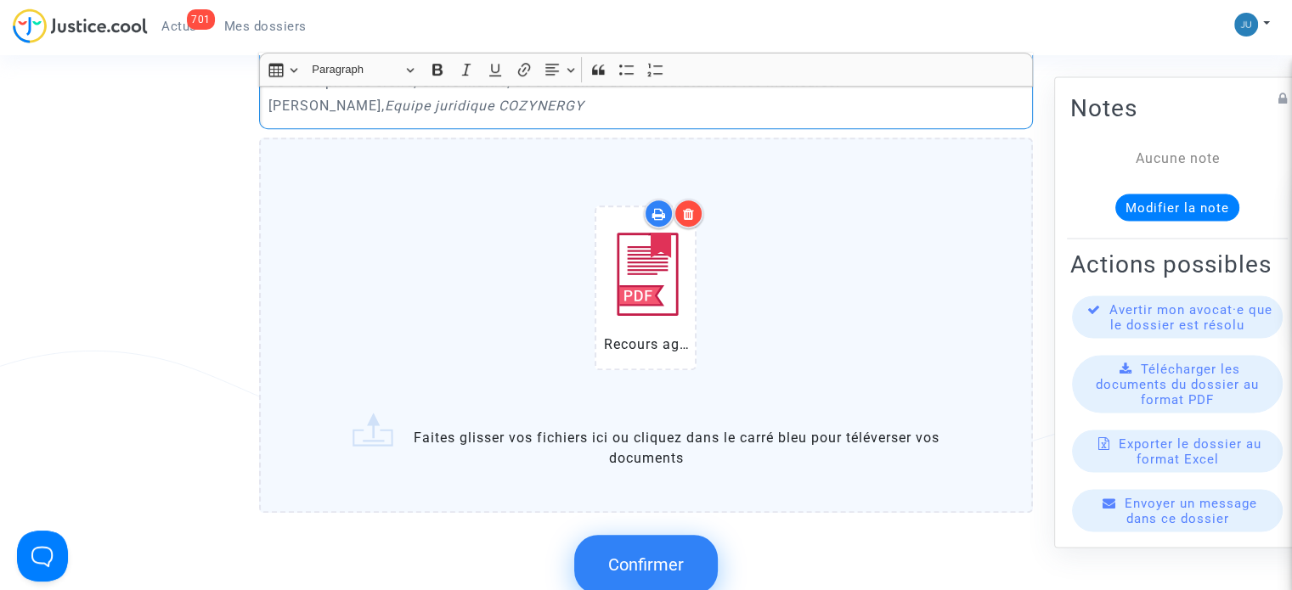
scroll to position [849, 0]
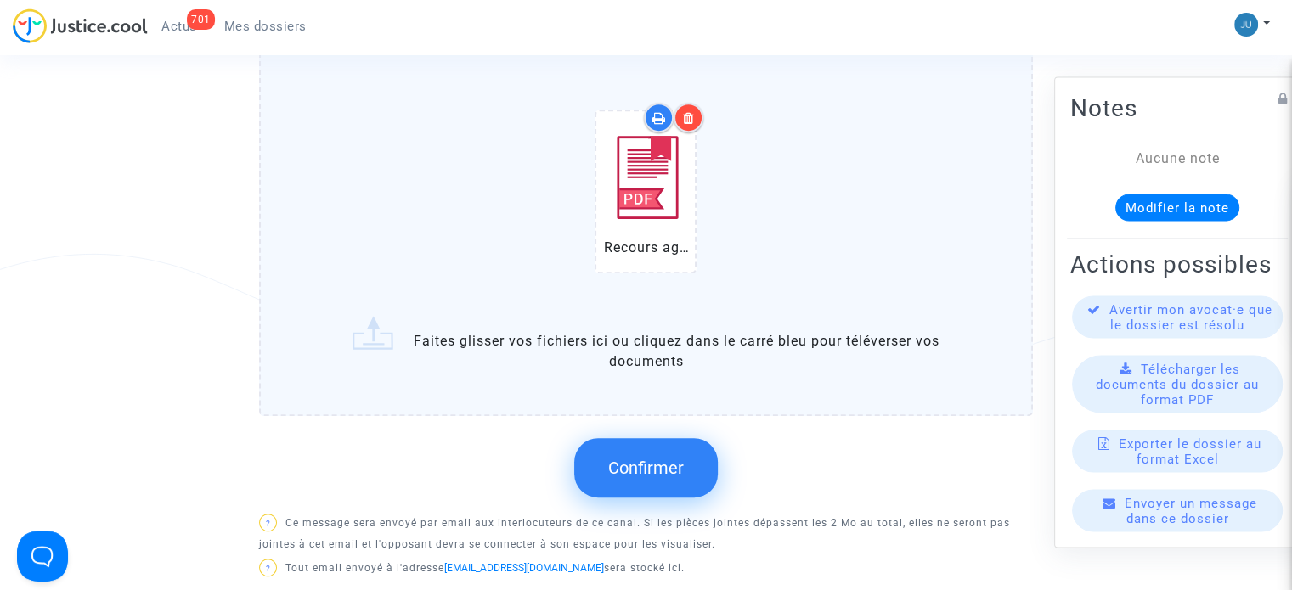
click at [678, 454] on button "Confirmer" at bounding box center [646, 467] width 144 height 59
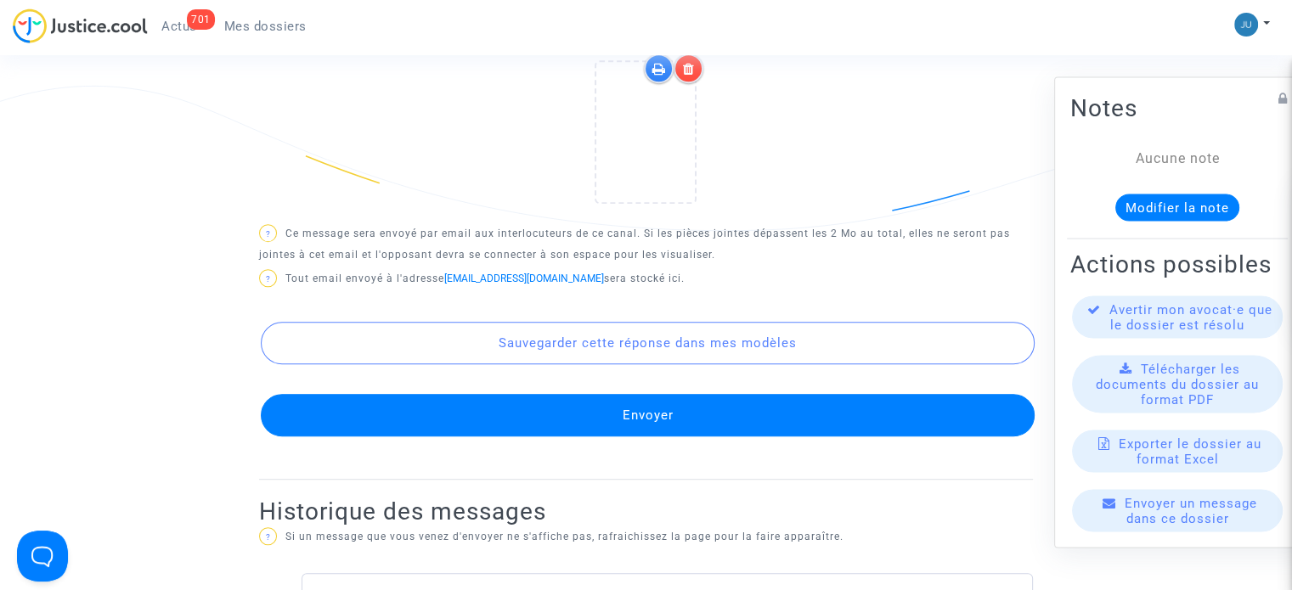
scroll to position [1019, 0]
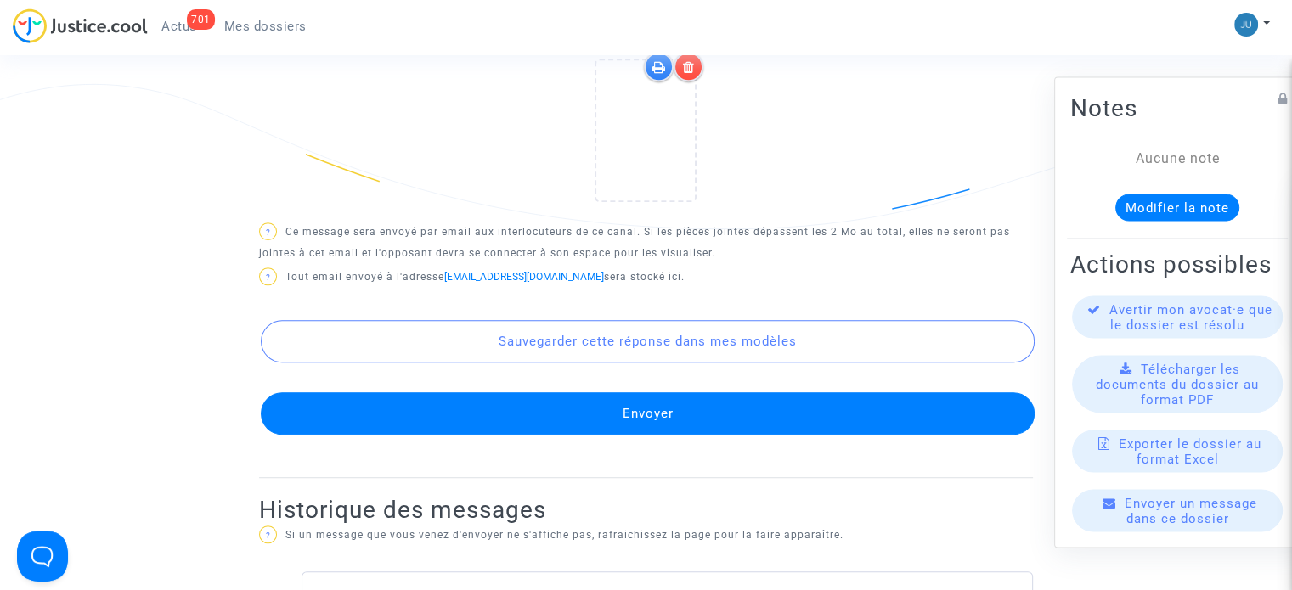
click at [652, 418] on button "Envoyer" at bounding box center [648, 413] width 774 height 42
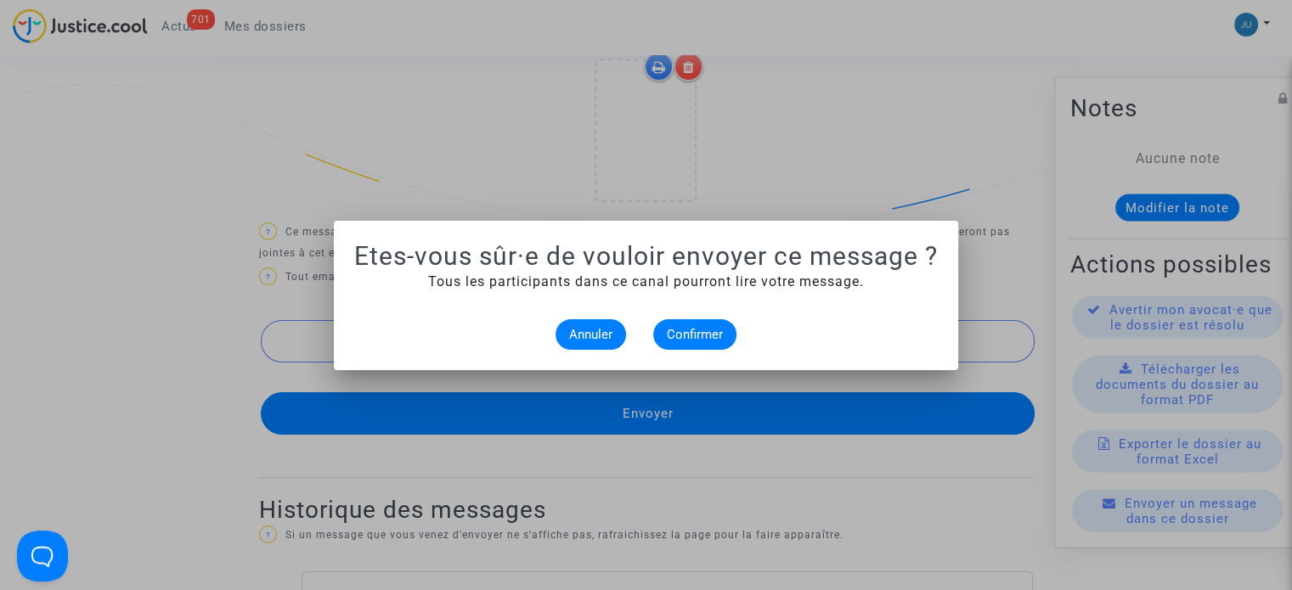
scroll to position [0, 0]
click at [694, 328] on span "Confirmer" at bounding box center [695, 334] width 56 height 15
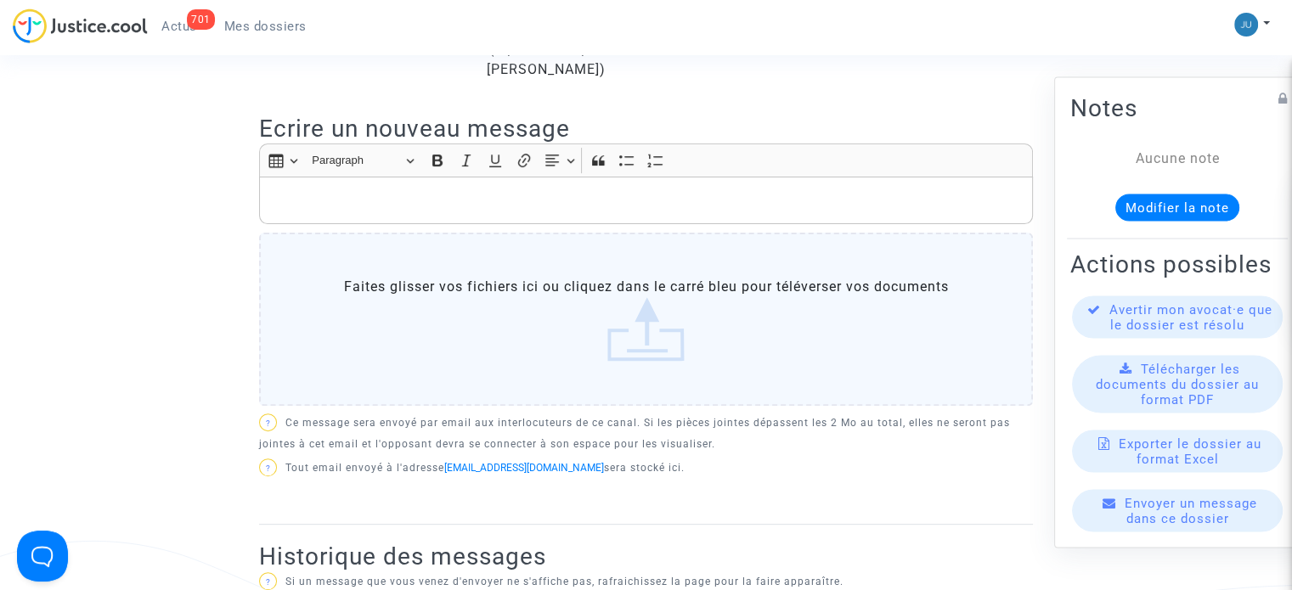
scroll to position [255, 0]
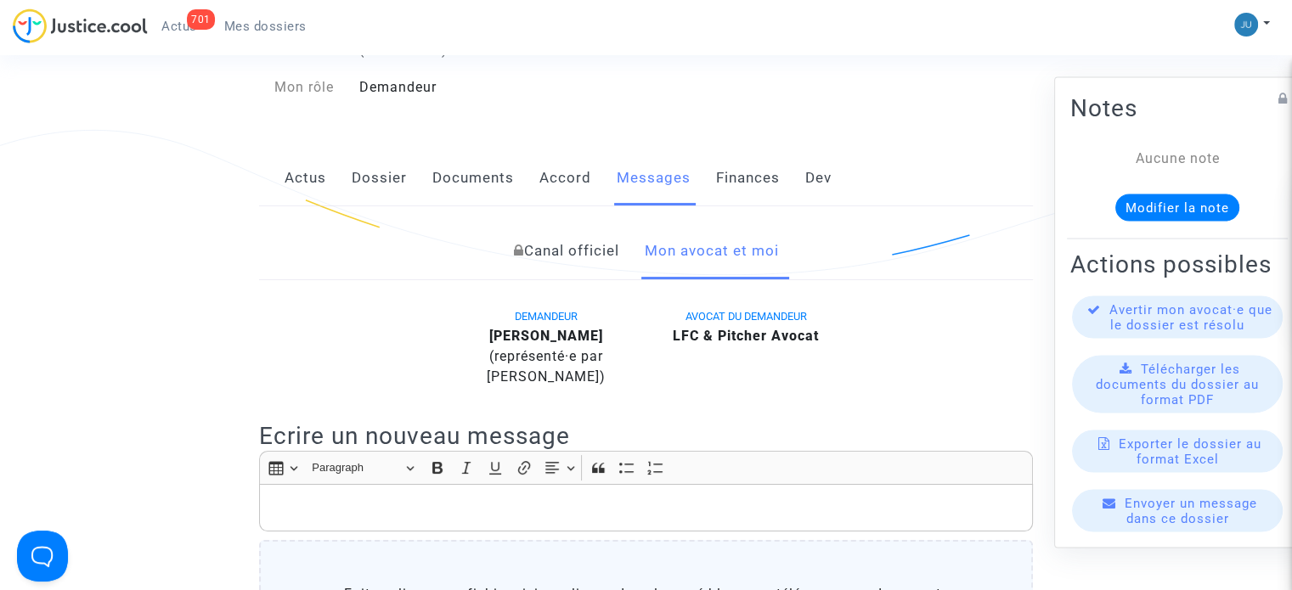
click at [267, 29] on span "Mes dossiers" at bounding box center [265, 26] width 82 height 15
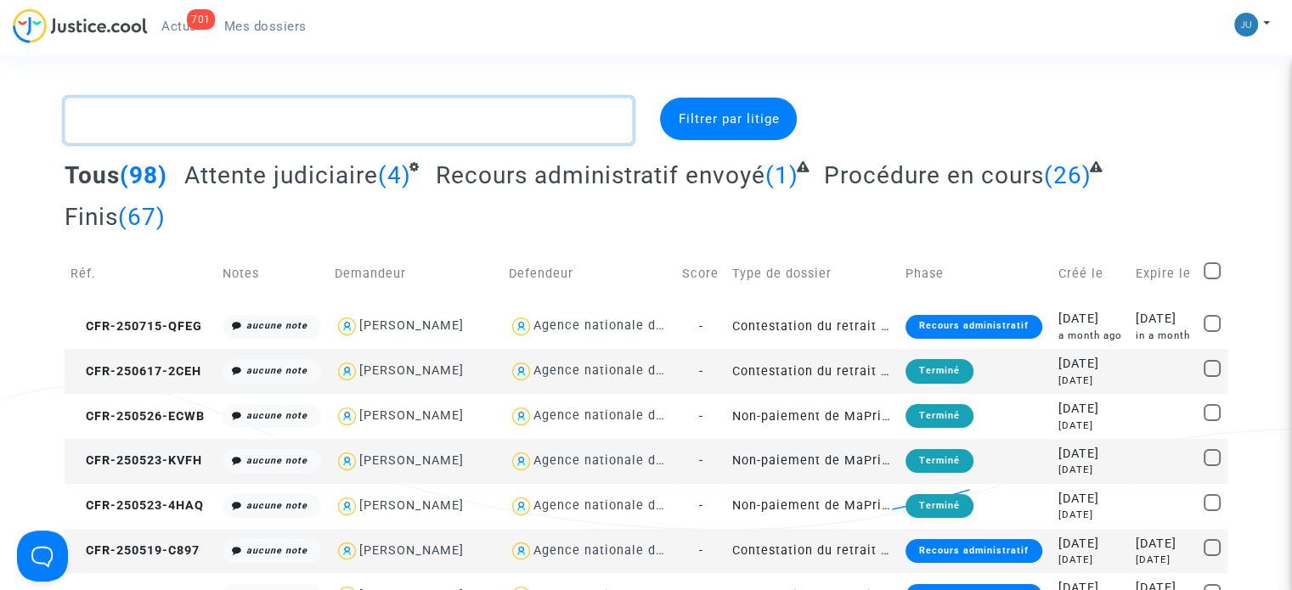
click at [197, 106] on textarea at bounding box center [349, 121] width 568 height 46
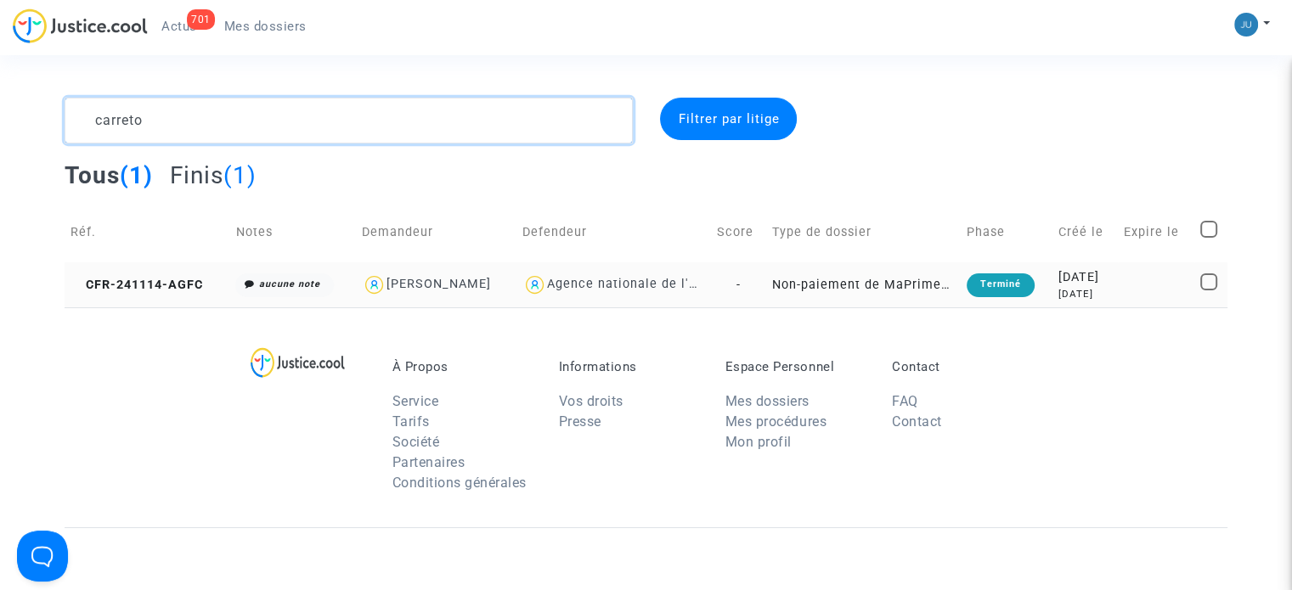
type textarea "carreto"
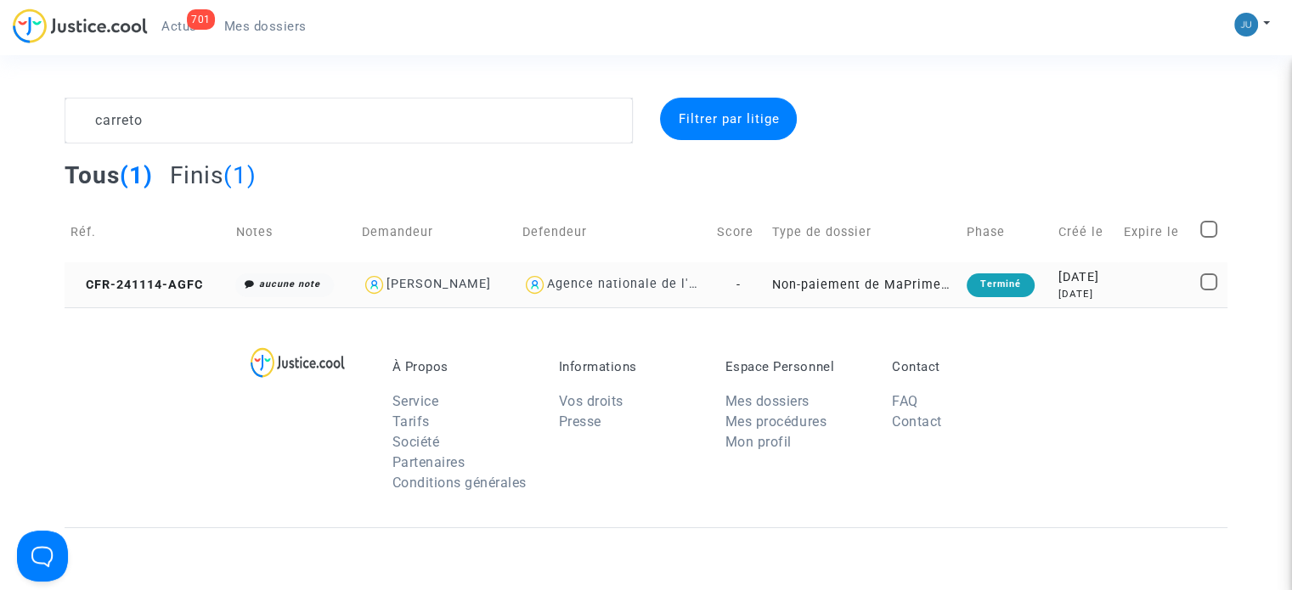
click at [822, 295] on td "Non-paiement de MaPrimeRenov' par l'ANAH (mandataire)" at bounding box center [863, 284] width 194 height 45
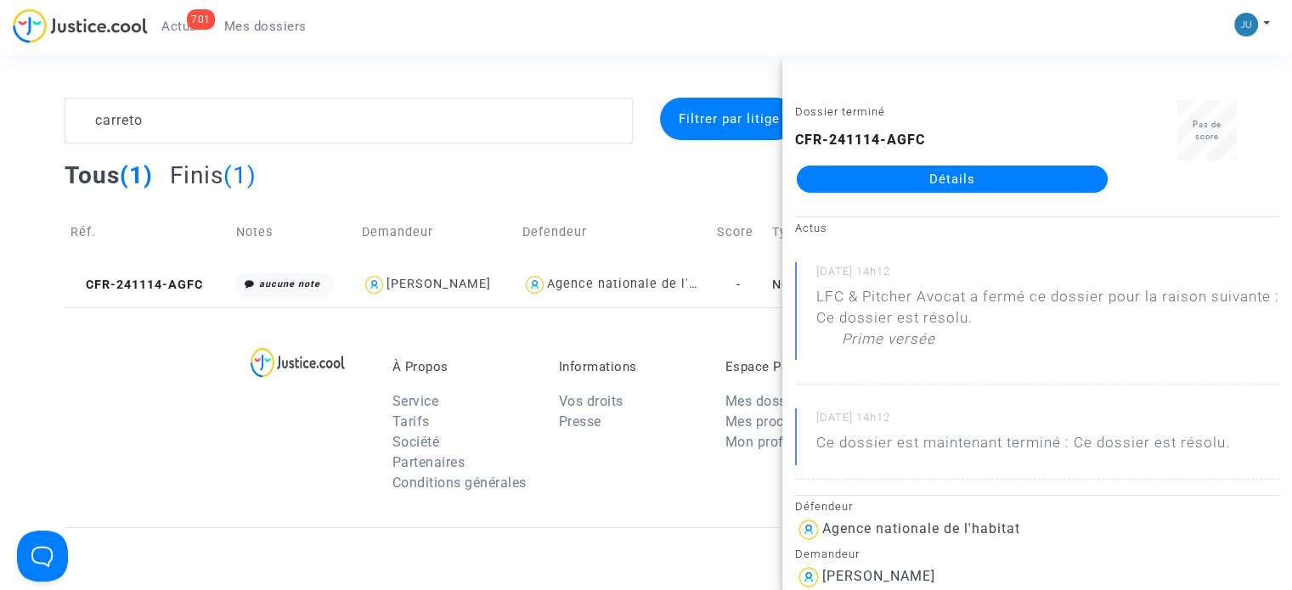
click at [1014, 186] on link "Détails" at bounding box center [951, 179] width 311 height 27
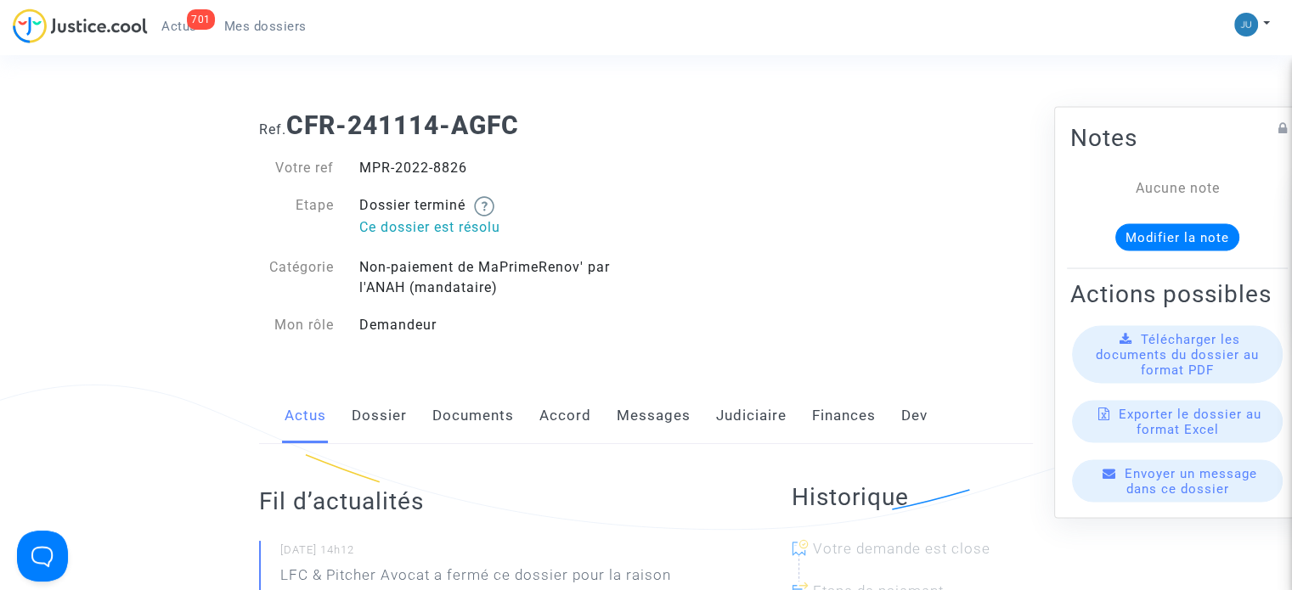
click at [639, 423] on link "Messages" at bounding box center [653, 416] width 74 height 56
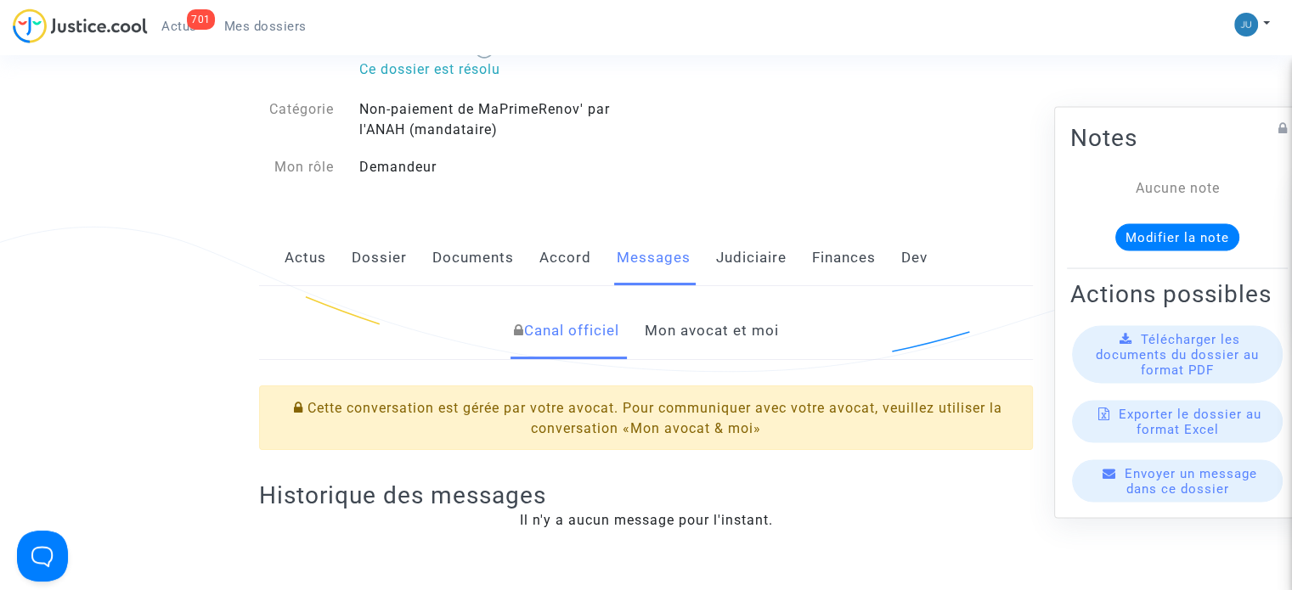
scroll to position [340, 0]
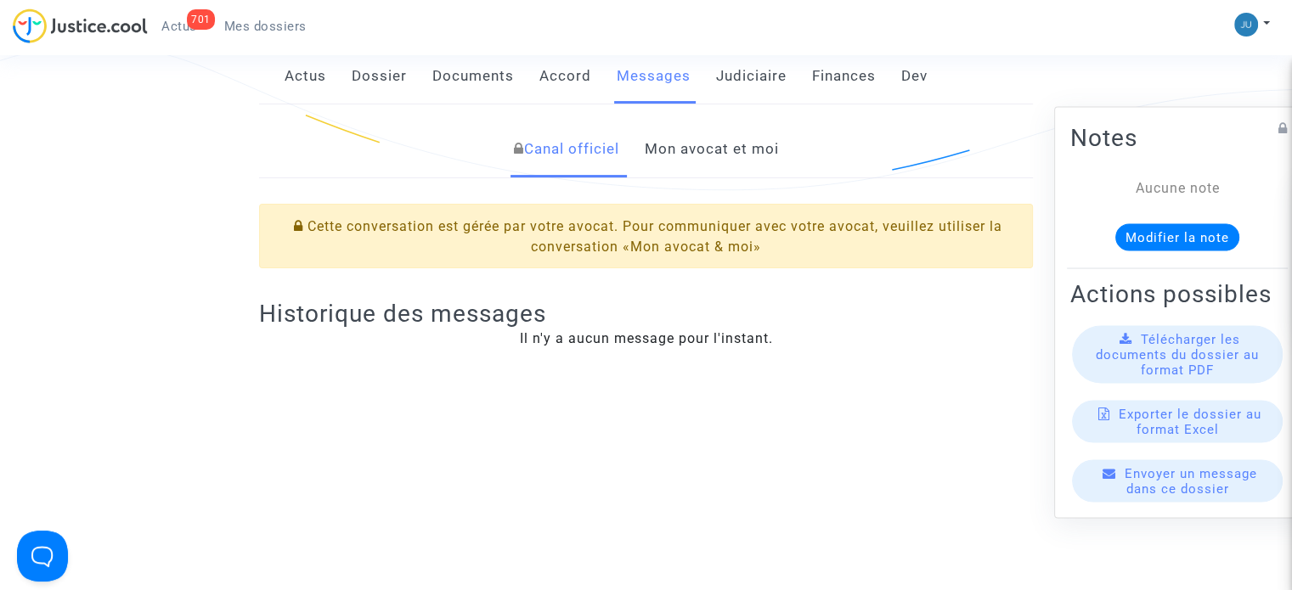
click at [722, 140] on link "Mon avocat et moi" at bounding box center [711, 149] width 134 height 56
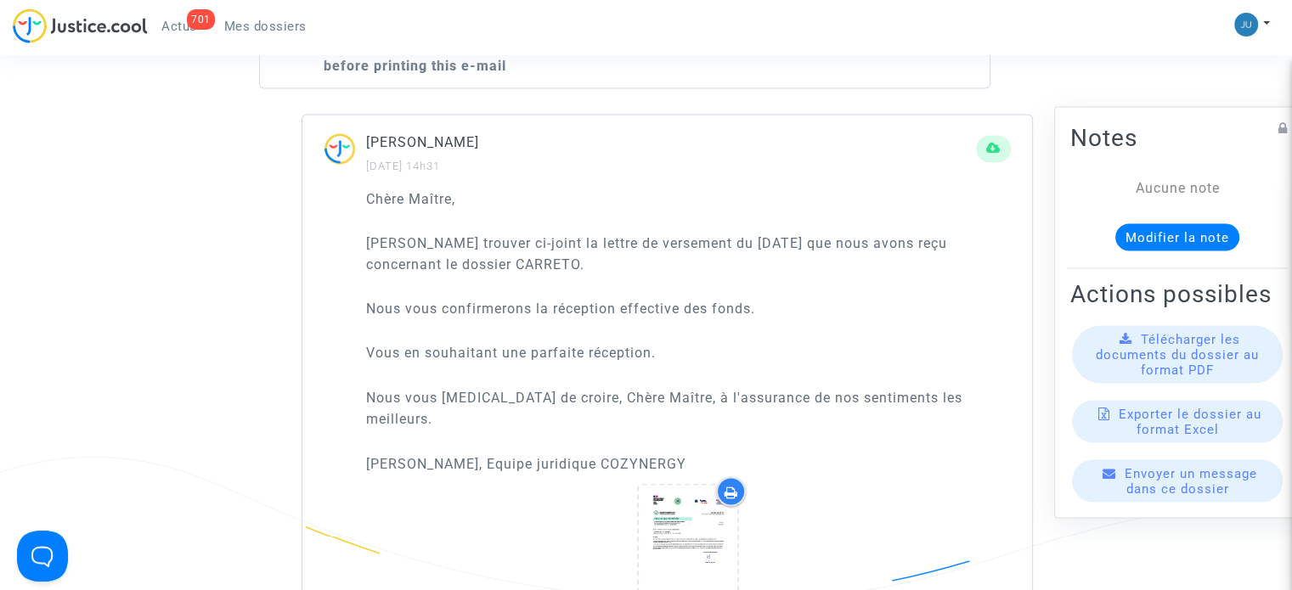
scroll to position [2972, 0]
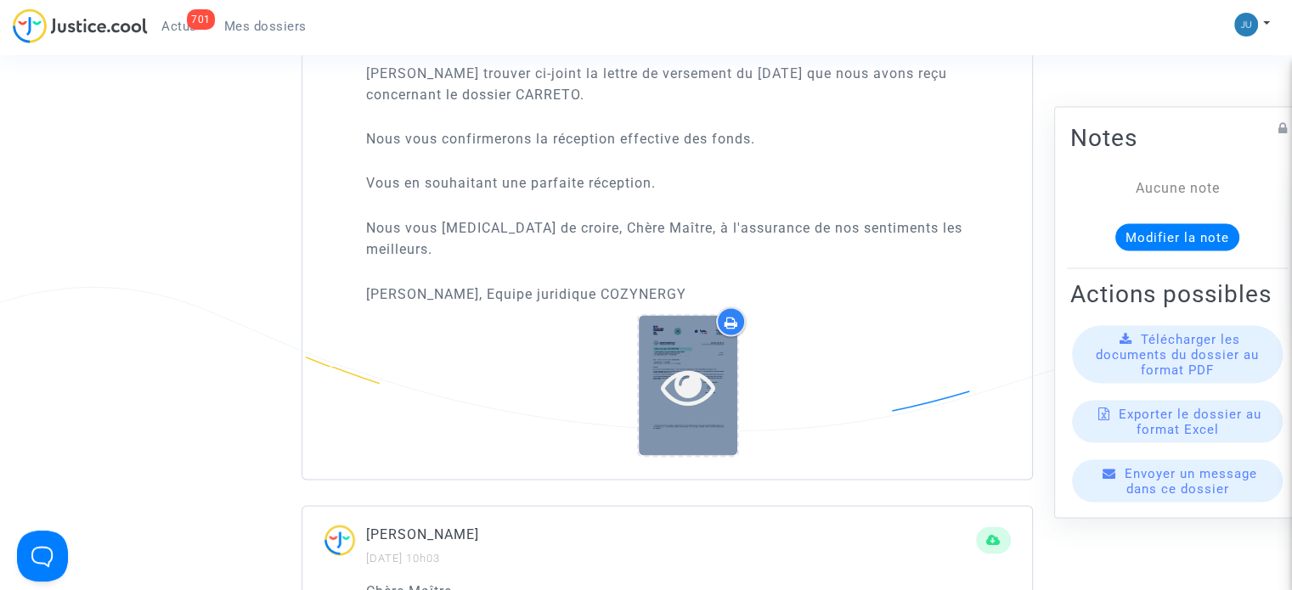
click at [714, 370] on icon at bounding box center [688, 385] width 55 height 54
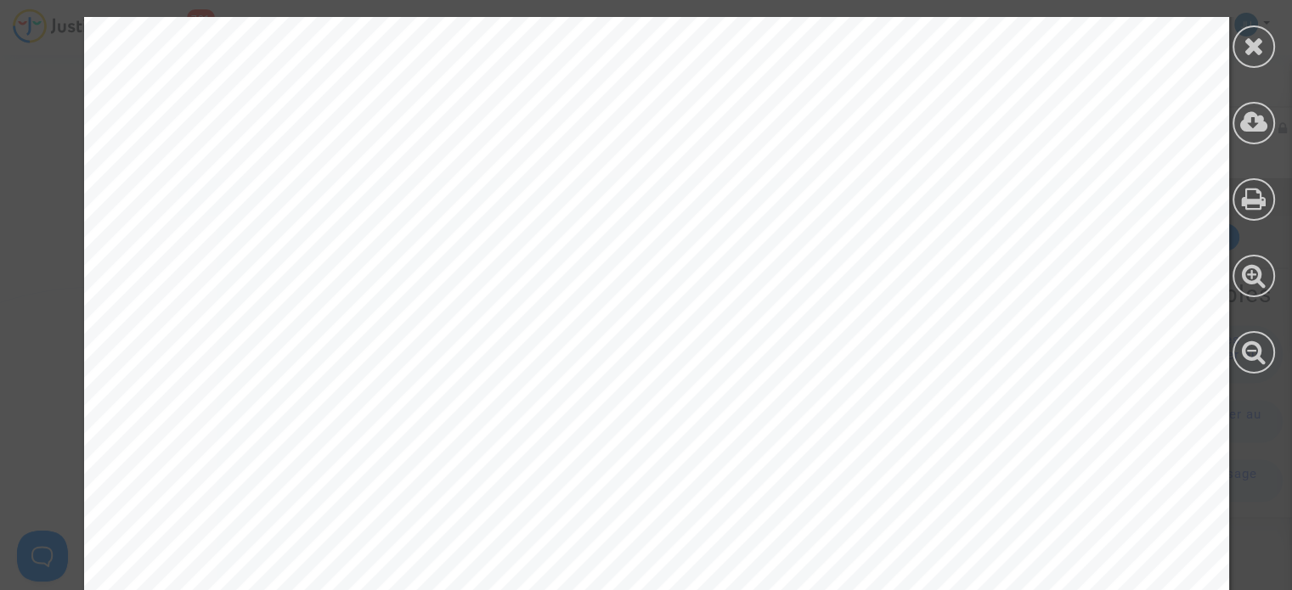
scroll to position [85, 0]
